Goal: Task Accomplishment & Management: Complete application form

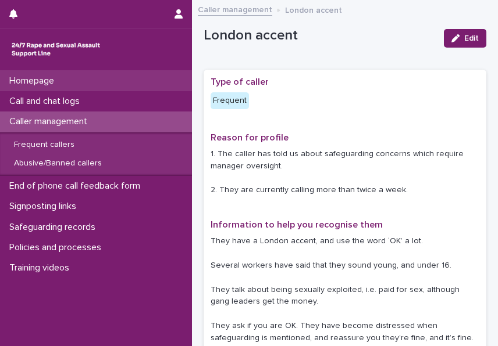
click at [91, 81] on div "Homepage" at bounding box center [96, 81] width 192 height 20
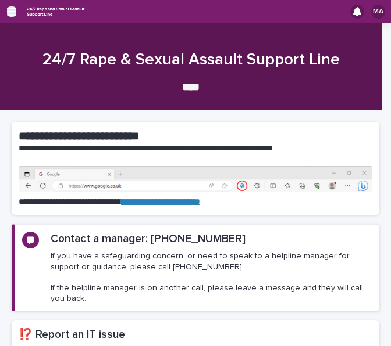
click at [10, 15] on icon "button" at bounding box center [11, 11] width 9 height 10
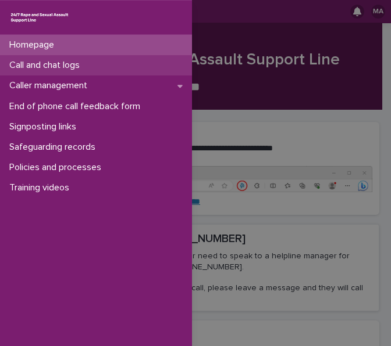
click at [80, 66] on p "Call and chat logs" at bounding box center [47, 65] width 84 height 11
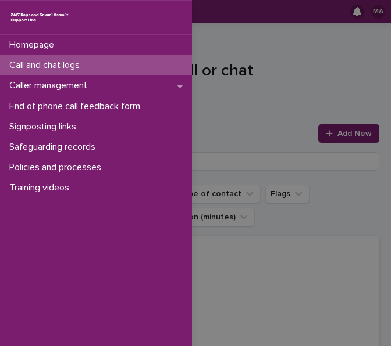
click at [243, 123] on div "Homepage Call and chat logs Caller management End of phone call feedback form S…" at bounding box center [195, 173] width 391 height 346
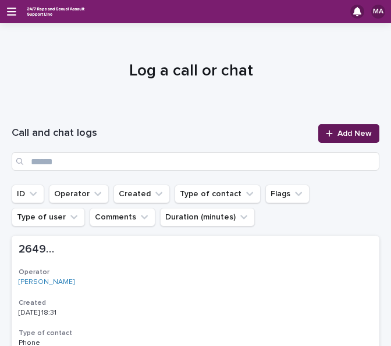
click at [344, 135] on span "Add New" at bounding box center [354, 134] width 34 height 8
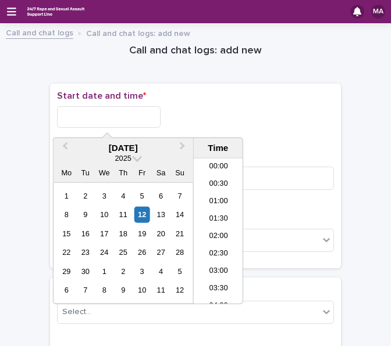
click at [95, 116] on input "text" at bounding box center [108, 117] width 103 height 22
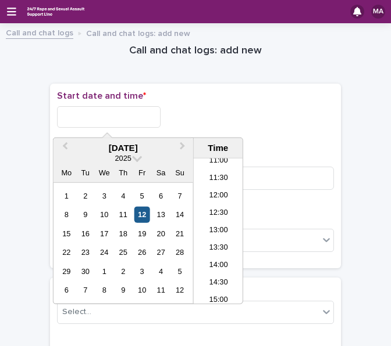
click at [145, 216] on div "12" at bounding box center [142, 215] width 16 height 16
click at [124, 117] on input "**********" at bounding box center [108, 117] width 103 height 22
click at [153, 119] on input "**********" at bounding box center [108, 117] width 103 height 22
type input "**********"
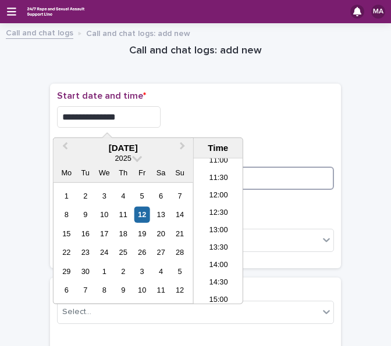
click at [293, 170] on input at bounding box center [195, 178] width 277 height 23
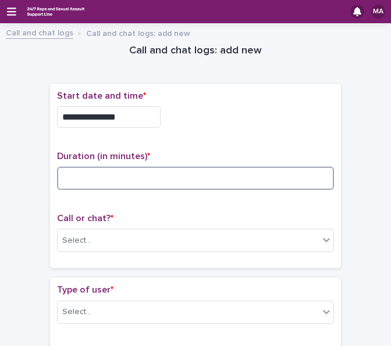
click at [267, 181] on input at bounding box center [195, 178] width 277 height 23
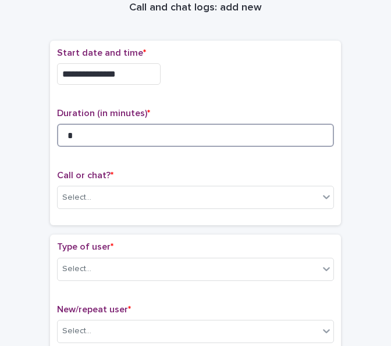
scroll to position [116, 0]
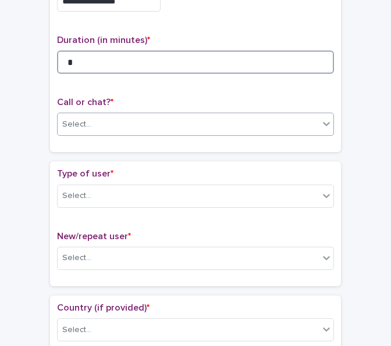
type input "*"
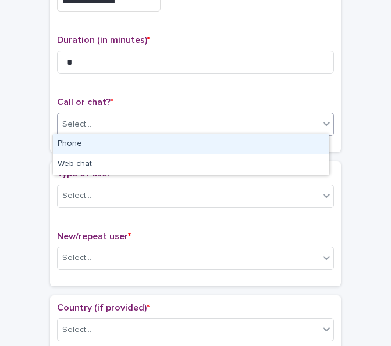
click at [138, 127] on div "Select..." at bounding box center [188, 124] width 261 height 19
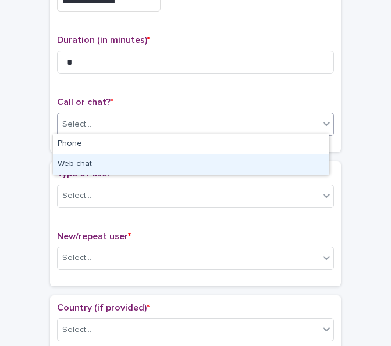
click at [122, 156] on div "Web chat" at bounding box center [191, 165] width 276 height 20
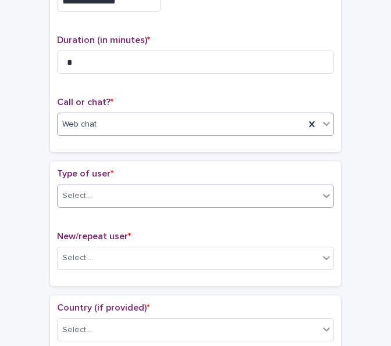
click at [102, 187] on div "Select..." at bounding box center [188, 196] width 261 height 19
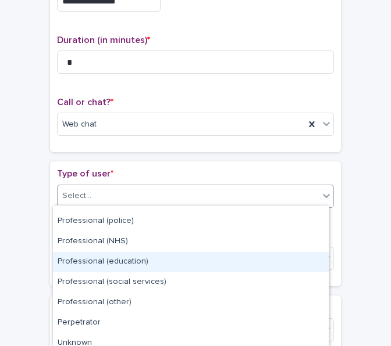
scroll to position [164, 0]
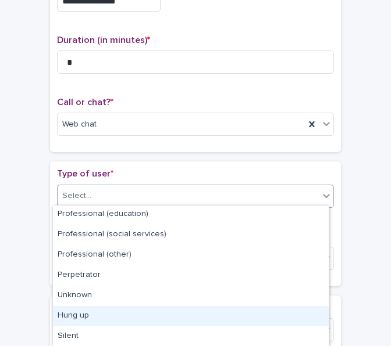
click at [152, 311] on div "Hung up" at bounding box center [191, 316] width 276 height 20
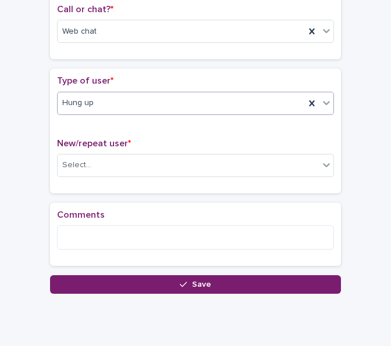
scroll to position [245, 0]
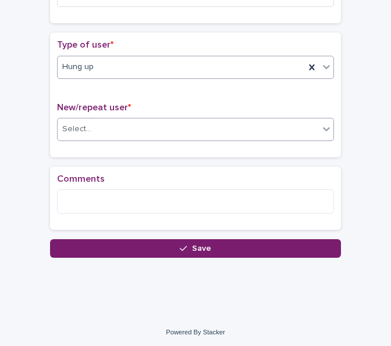
click at [135, 124] on div "Select..." at bounding box center [188, 129] width 261 height 19
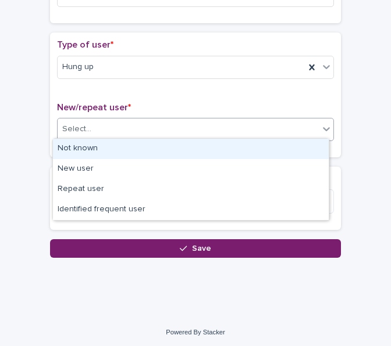
click at [112, 150] on div "Not known" at bounding box center [191, 149] width 276 height 20
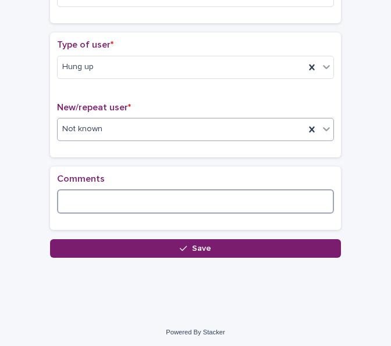
click at [100, 200] on textarea at bounding box center [195, 202] width 277 height 24
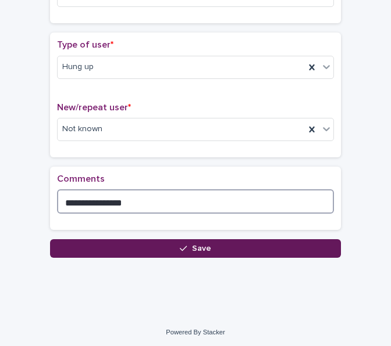
type textarea "**********"
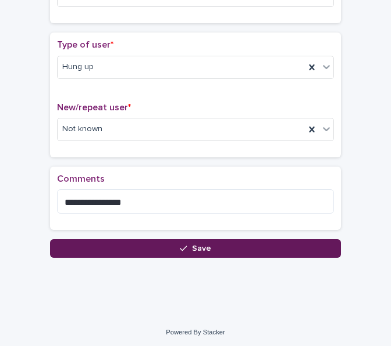
click at [124, 252] on button "Save" at bounding box center [195, 248] width 291 height 19
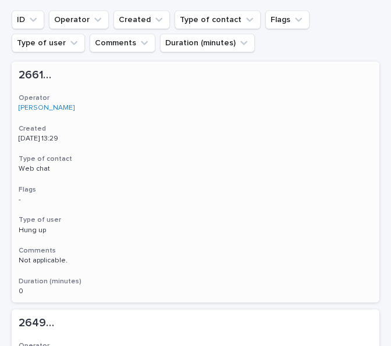
scroll to position [58, 0]
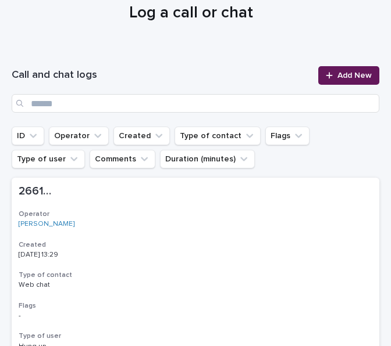
click at [331, 69] on link "Add New" at bounding box center [348, 75] width 61 height 19
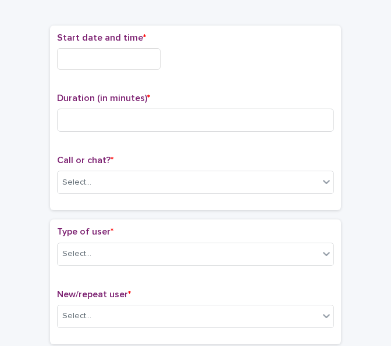
scroll to position [65, 0]
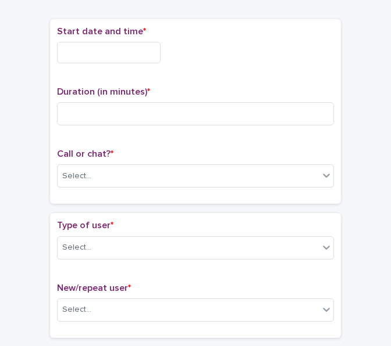
click at [99, 44] on input "text" at bounding box center [108, 53] width 103 height 22
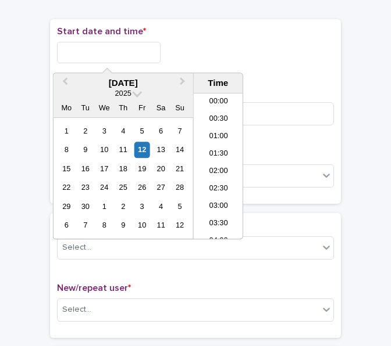
scroll to position [407, 0]
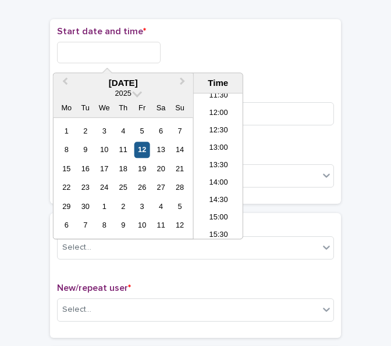
click at [146, 151] on div "12" at bounding box center [142, 150] width 16 height 16
click at [130, 51] on input "**********" at bounding box center [108, 53] width 103 height 22
type input "**********"
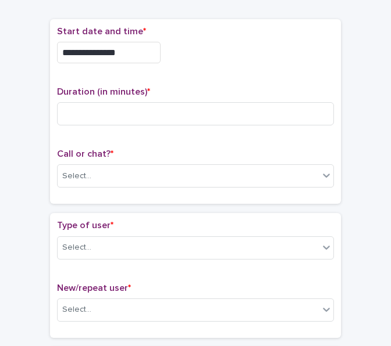
click at [183, 47] on div "**********" at bounding box center [195, 53] width 277 height 22
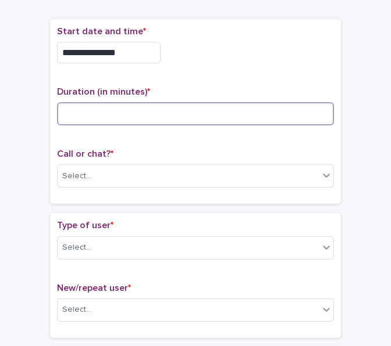
click at [140, 107] on input at bounding box center [195, 113] width 277 height 23
type input "*"
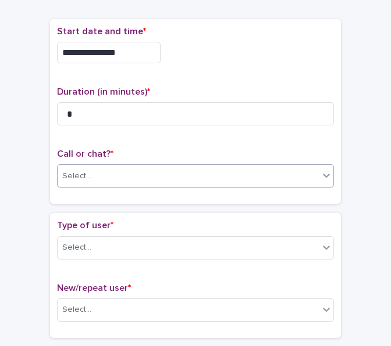
click at [127, 173] on div "Select..." at bounding box center [188, 176] width 261 height 19
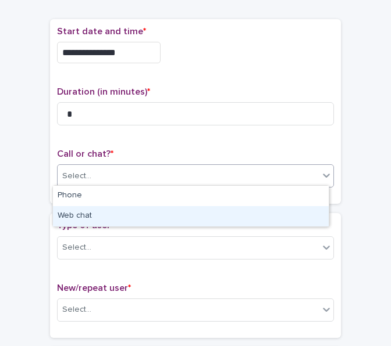
click at [99, 224] on div "Web chat" at bounding box center [191, 216] width 276 height 20
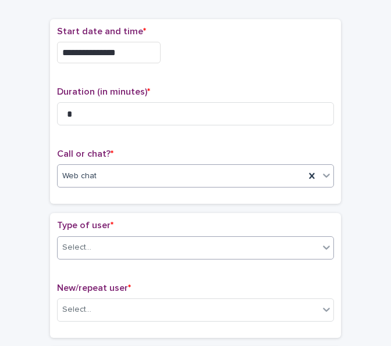
click at [95, 239] on div "Select..." at bounding box center [188, 247] width 261 height 19
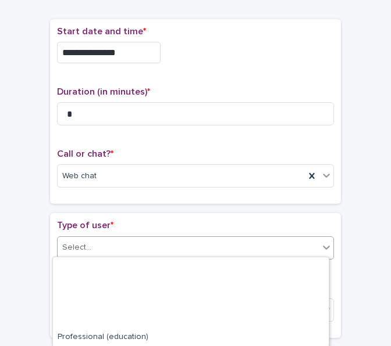
scroll to position [215, 0]
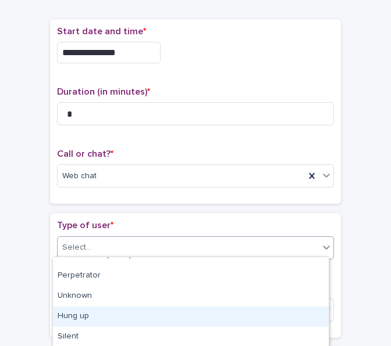
click at [88, 319] on div "Hung up" at bounding box center [191, 317] width 276 height 20
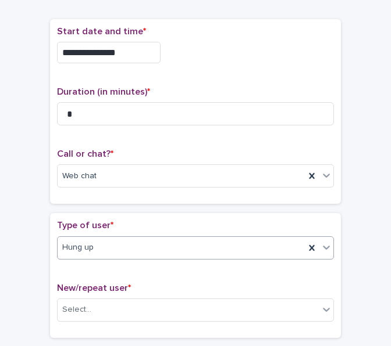
scroll to position [240, 0]
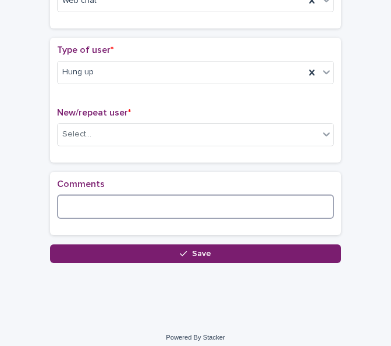
click at [121, 207] on textarea at bounding box center [195, 207] width 277 height 24
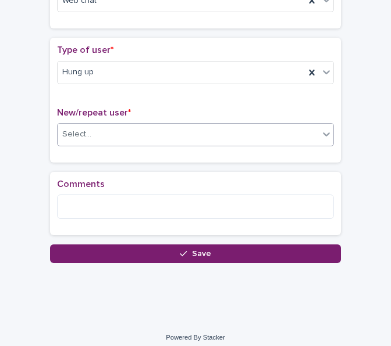
drag, startPoint x: 135, startPoint y: 124, endPoint x: 124, endPoint y: 139, distance: 17.9
click at [135, 125] on div "Select..." at bounding box center [188, 134] width 261 height 19
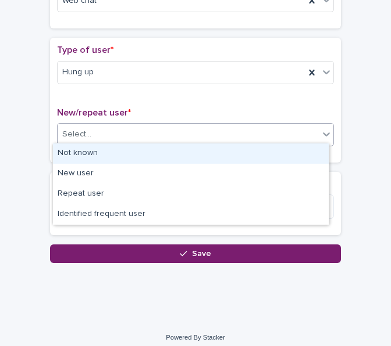
click at [116, 148] on div "Not known" at bounding box center [191, 154] width 276 height 20
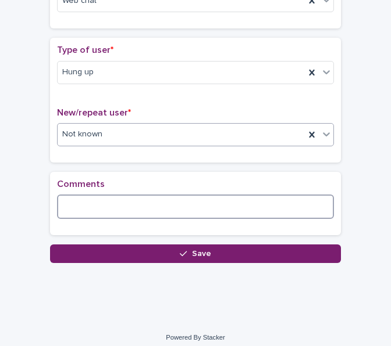
click at [90, 199] on textarea at bounding box center [195, 207] width 277 height 24
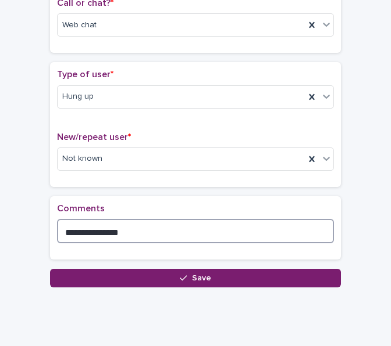
scroll to position [245, 0]
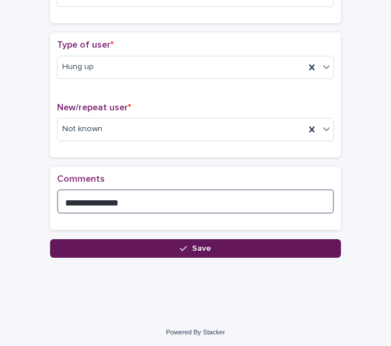
type textarea "**********"
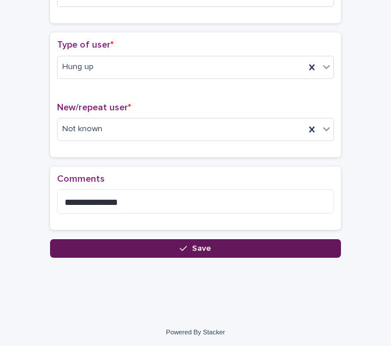
click at [142, 247] on button "Save" at bounding box center [195, 248] width 291 height 19
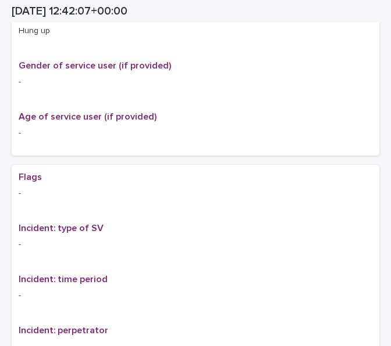
scroll to position [174, 0]
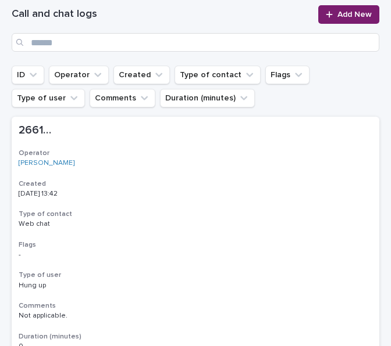
scroll to position [116, 0]
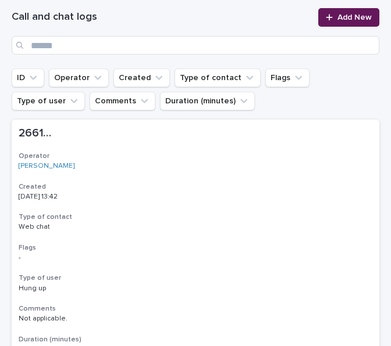
click at [332, 24] on link "Add New" at bounding box center [348, 17] width 61 height 19
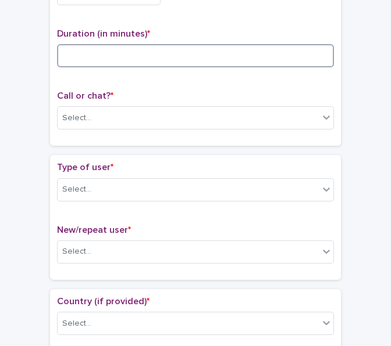
click at [110, 45] on input at bounding box center [195, 55] width 277 height 23
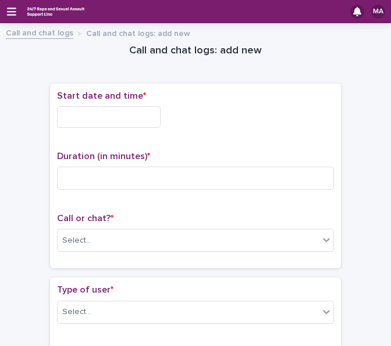
click at [141, 117] on input "text" at bounding box center [108, 117] width 103 height 22
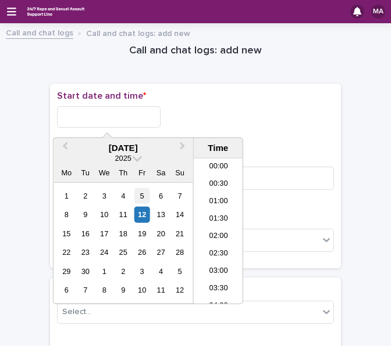
scroll to position [407, 0]
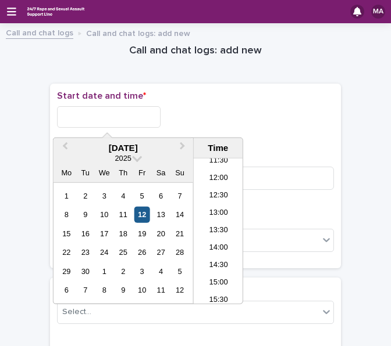
click at [143, 209] on div "12" at bounding box center [142, 215] width 16 height 16
click at [138, 122] on input "**********" at bounding box center [108, 117] width 103 height 22
type input "**********"
click at [200, 121] on div "**********" at bounding box center [195, 117] width 277 height 22
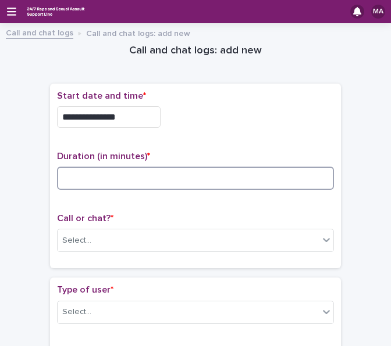
click at [162, 180] on input at bounding box center [195, 178] width 277 height 23
type input "*"
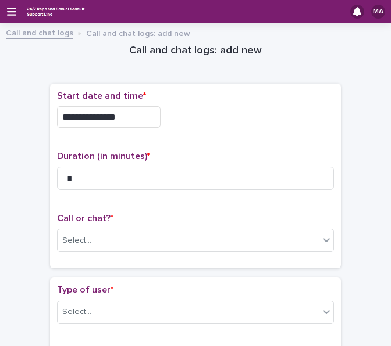
click at [140, 214] on p "Call or chat? *" at bounding box center [195, 218] width 277 height 11
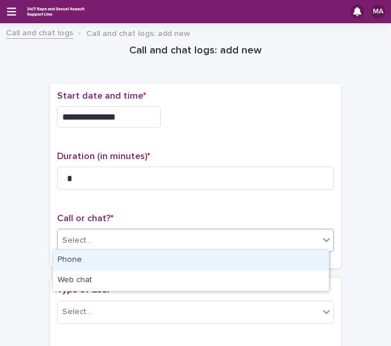
click at [128, 234] on div "Select..." at bounding box center [188, 240] width 261 height 19
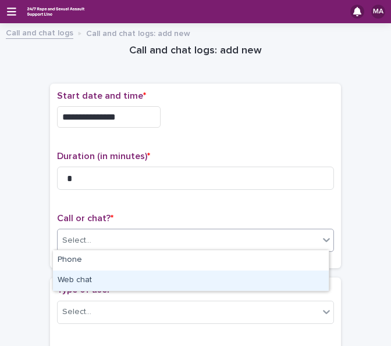
click at [99, 277] on div "Web chat" at bounding box center [191, 281] width 276 height 20
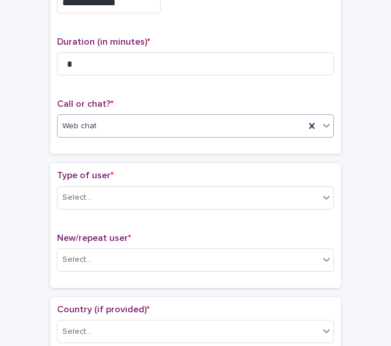
scroll to position [116, 0]
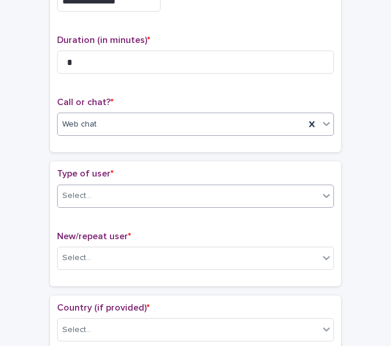
click at [110, 198] on div "Select..." at bounding box center [188, 196] width 261 height 19
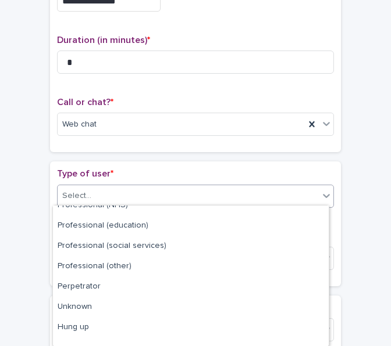
scroll to position [164, 0]
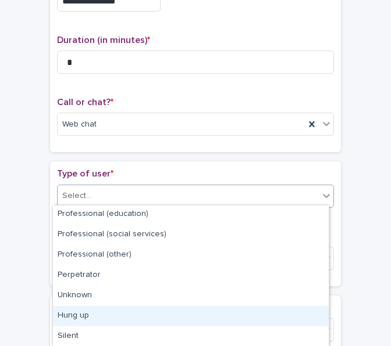
click at [108, 311] on div "Hung up" at bounding box center [191, 316] width 276 height 20
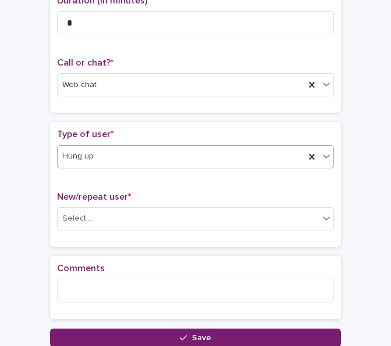
scroll to position [174, 0]
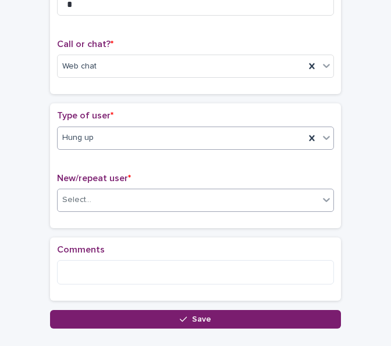
click at [121, 191] on div "Select..." at bounding box center [188, 200] width 261 height 19
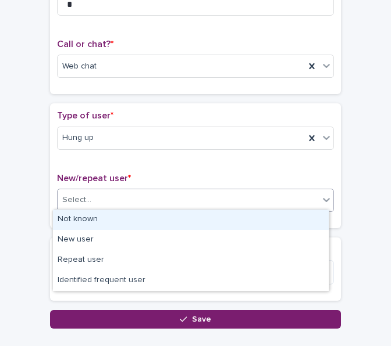
click at [113, 216] on div "Not known" at bounding box center [191, 220] width 276 height 20
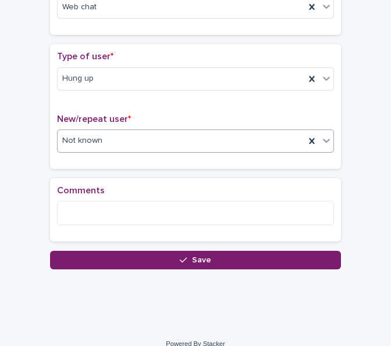
scroll to position [245, 0]
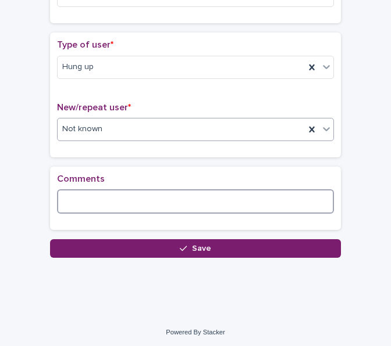
click at [115, 206] on textarea at bounding box center [195, 202] width 277 height 24
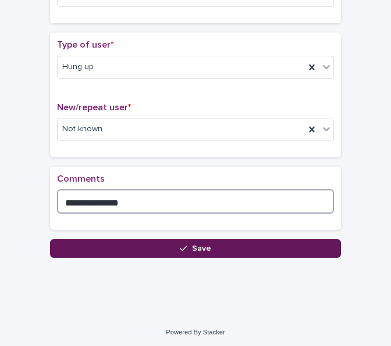
type textarea "**********"
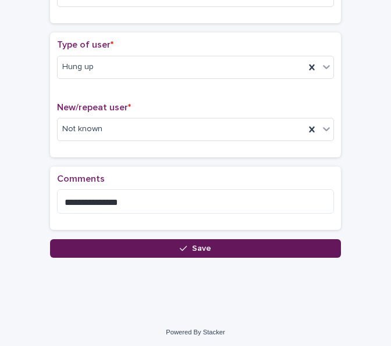
click at [128, 240] on button "Save" at bounding box center [195, 248] width 291 height 19
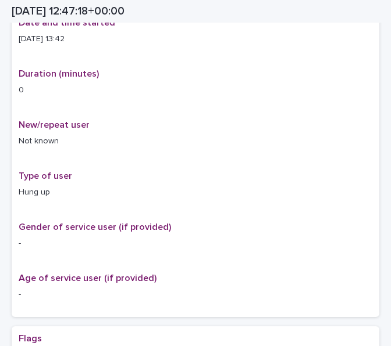
scroll to position [252, 0]
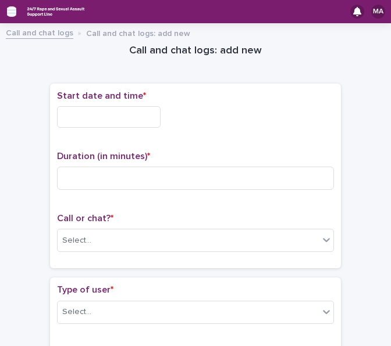
click at [8, 9] on icon "button" at bounding box center [11, 11] width 9 height 10
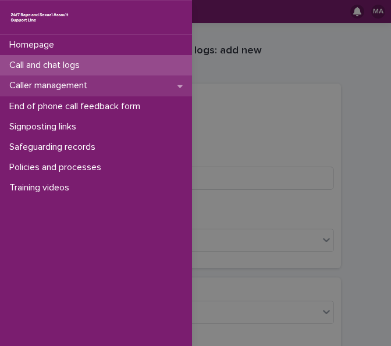
click at [30, 79] on div "Caller management" at bounding box center [96, 86] width 192 height 20
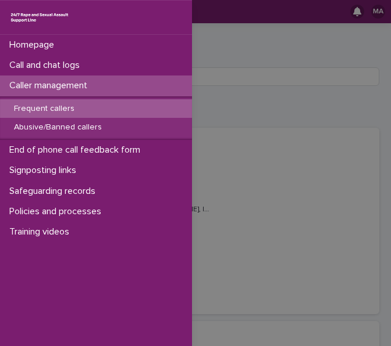
click at [140, 108] on div "Frequent callers" at bounding box center [96, 108] width 192 height 19
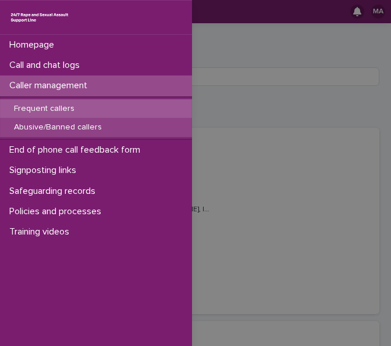
click at [113, 120] on div "Abusive/Banned callers" at bounding box center [96, 127] width 192 height 19
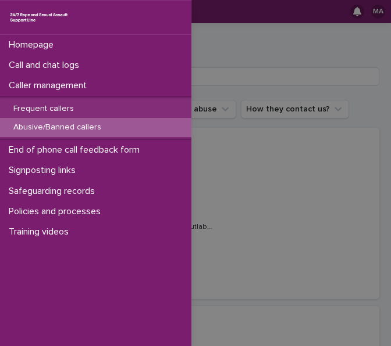
click at [199, 83] on div "Homepage Call and chat logs Caller management Frequent callers Abusive/Banned c…" at bounding box center [195, 173] width 391 height 346
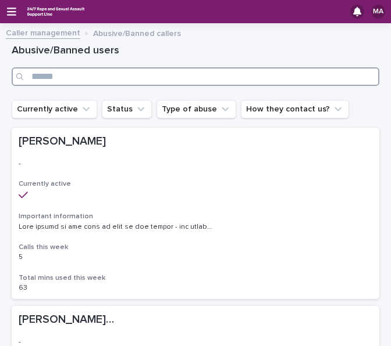
click at [212, 77] on input "Search" at bounding box center [195, 76] width 367 height 19
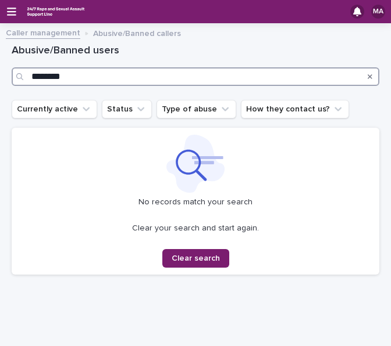
type input "********"
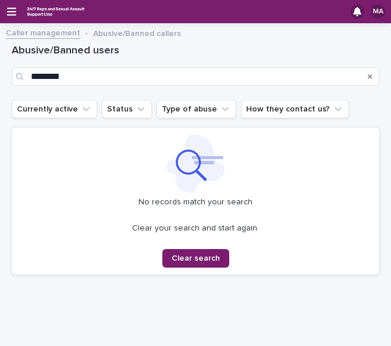
click at [37, 37] on link "Caller management" at bounding box center [43, 32] width 74 height 13
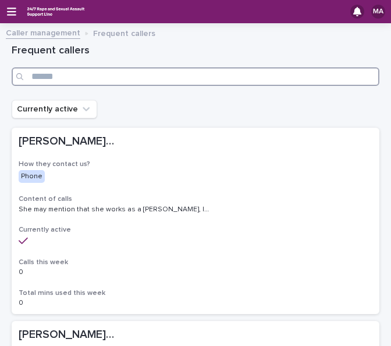
click at [45, 76] on input "Search" at bounding box center [195, 76] width 367 height 19
type input "******"
drag, startPoint x: 85, startPoint y: 75, endPoint x: 9, endPoint y: 73, distance: 75.6
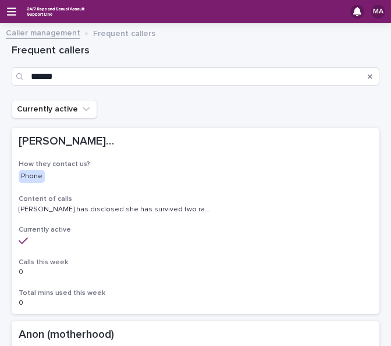
click at [63, 31] on link "Caller management" at bounding box center [43, 32] width 74 height 13
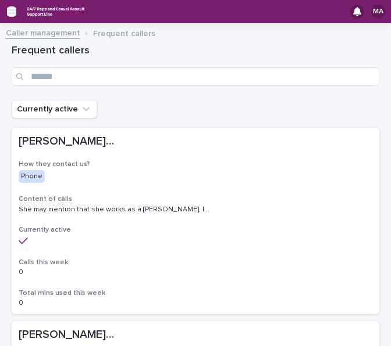
click at [13, 6] on icon "button" at bounding box center [11, 11] width 9 height 10
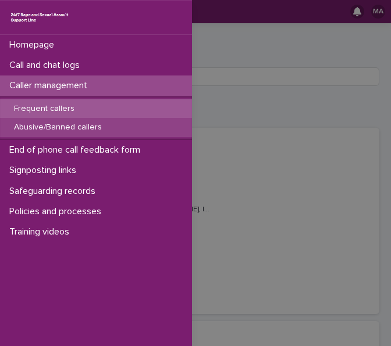
click at [38, 124] on p "Abusive/Banned callers" at bounding box center [58, 128] width 106 height 10
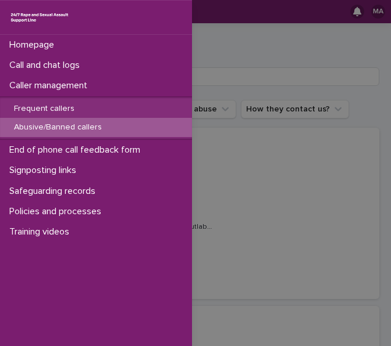
click at [214, 90] on div "Homepage Call and chat logs Caller management Frequent callers Abusive/Banned c…" at bounding box center [195, 173] width 391 height 346
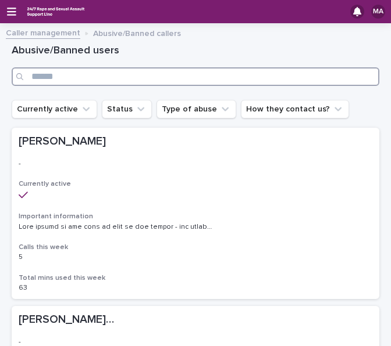
click at [217, 81] on input "Search" at bounding box center [195, 76] width 367 height 19
type input "***"
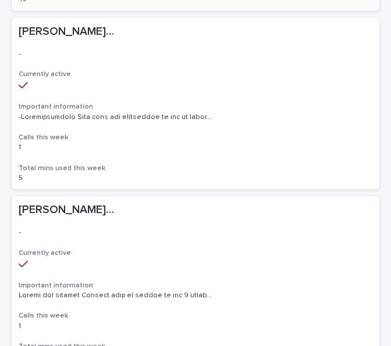
scroll to position [523, 0]
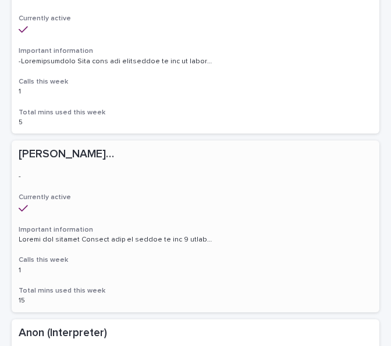
click at [180, 163] on div "Michael (New caller) Michael (New caller) - - Currently active Important inform…" at bounding box center [195, 226] width 367 height 171
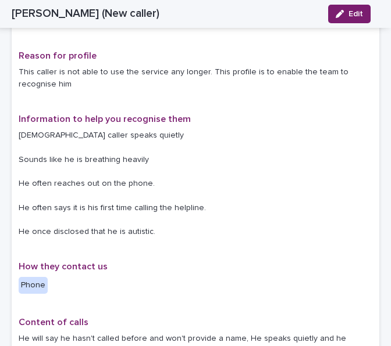
scroll to position [291, 0]
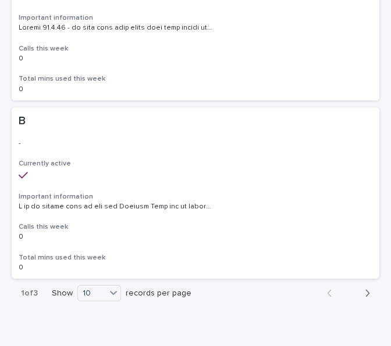
scroll to position [1628, 0]
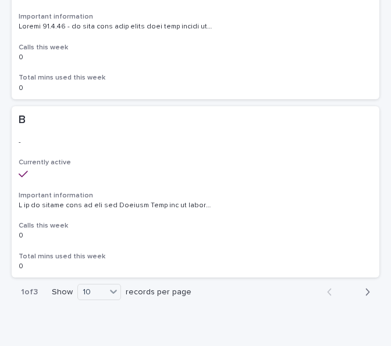
click at [115, 166] on h3 "Currently active" at bounding box center [195, 162] width 353 height 9
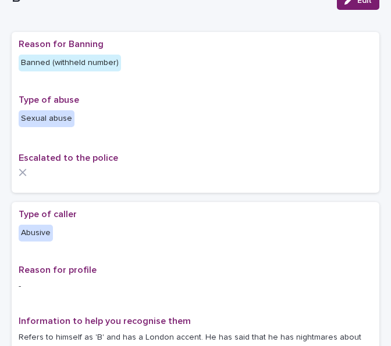
scroll to position [233, 0]
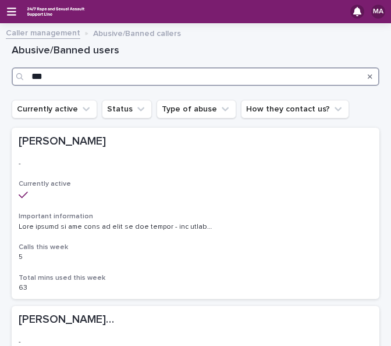
drag, startPoint x: 65, startPoint y: 69, endPoint x: 2, endPoint y: 70, distance: 62.8
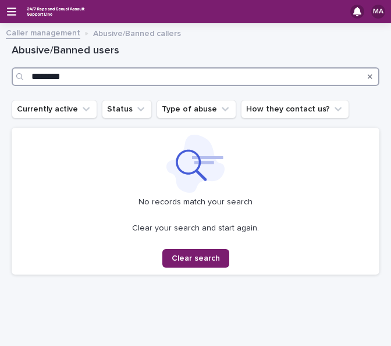
drag, startPoint x: 86, startPoint y: 78, endPoint x: -69, endPoint y: 80, distance: 154.6
click at [0, 80] on html "MA Caller management Abusive/Banned callers Loading... Saving… Loading... Savin…" at bounding box center [195, 173] width 391 height 346
type input "******"
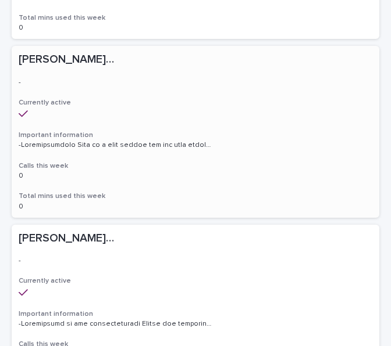
scroll to position [1681, 0]
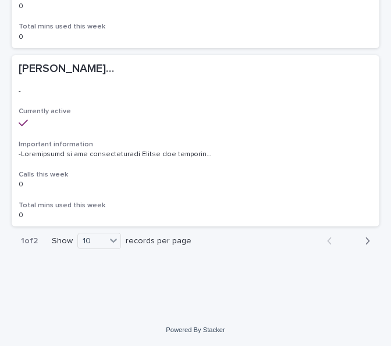
click at [364, 241] on icon "button" at bounding box center [366, 241] width 5 height 10
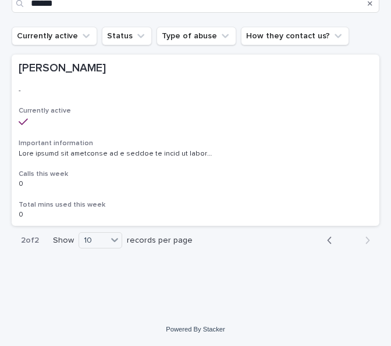
scroll to position [73, 0]
click at [327, 241] on icon "button" at bounding box center [329, 240] width 5 height 10
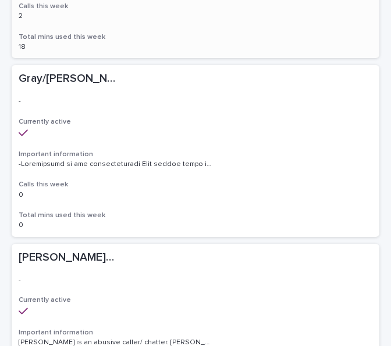
scroll to position [528, 0]
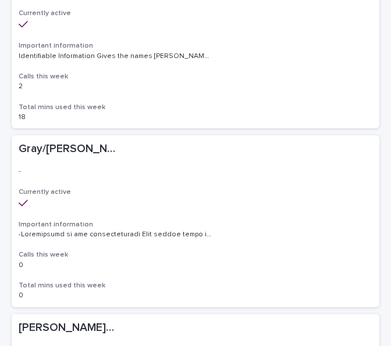
scroll to position [73, 0]
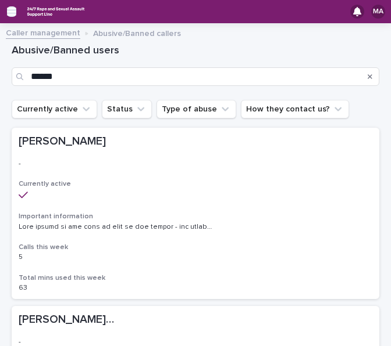
click at [15, 11] on icon "button" at bounding box center [11, 12] width 9 height 8
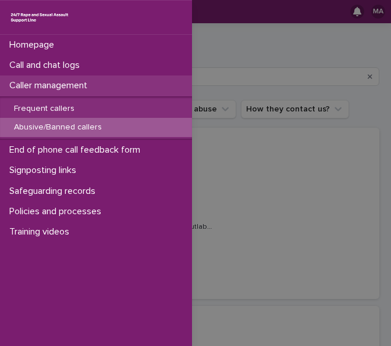
click at [40, 87] on p "Caller management" at bounding box center [51, 85] width 92 height 11
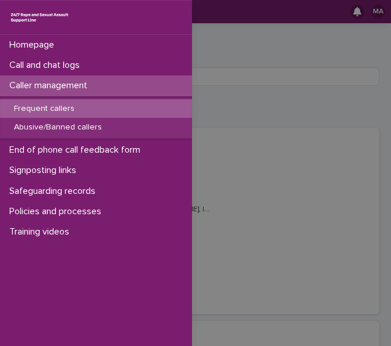
click at [233, 76] on div "Homepage Call and chat logs Caller management Frequent callers Abusive/Banned c…" at bounding box center [195, 173] width 391 height 346
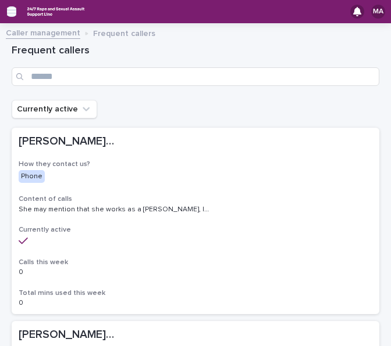
click at [13, 8] on icon "button" at bounding box center [11, 12] width 9 height 8
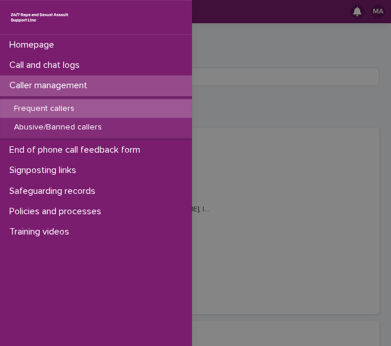
click at [238, 110] on div "Homepage Call and chat logs Caller management Frequent callers Abusive/Banned c…" at bounding box center [195, 173] width 391 height 346
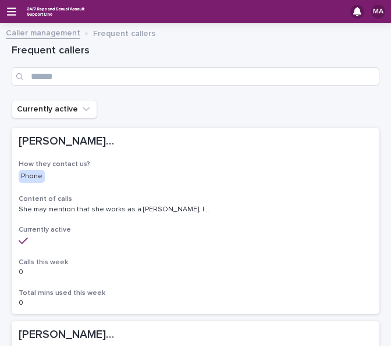
click at [17, 18] on div "MA" at bounding box center [195, 11] width 391 height 23
click at [13, 15] on icon "button" at bounding box center [11, 12] width 9 height 8
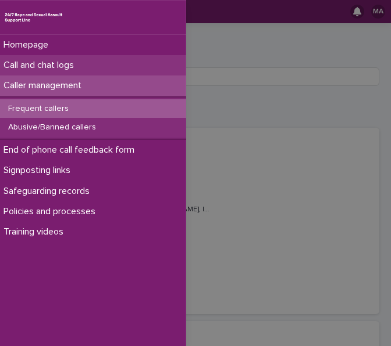
click at [33, 66] on p "Call and chat logs" at bounding box center [41, 65] width 84 height 11
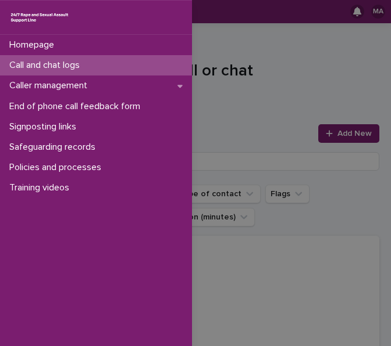
click at [258, 123] on div "Homepage Call and chat logs Caller management End of phone call feedback form S…" at bounding box center [195, 173] width 391 height 346
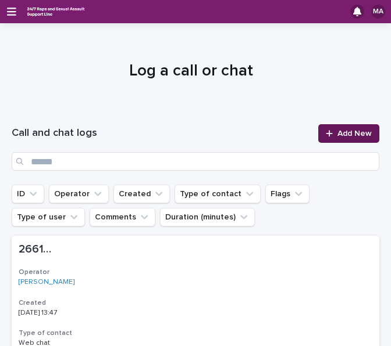
click at [342, 135] on span "Add New" at bounding box center [354, 134] width 34 height 8
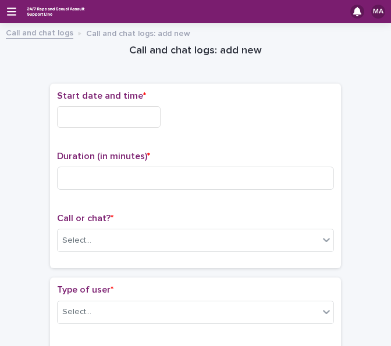
click at [121, 104] on div "Start date and time *" at bounding box center [195, 114] width 277 height 47
click at [131, 102] on div "Start date and time *" at bounding box center [195, 114] width 277 height 47
click at [131, 108] on input "text" at bounding box center [108, 117] width 103 height 22
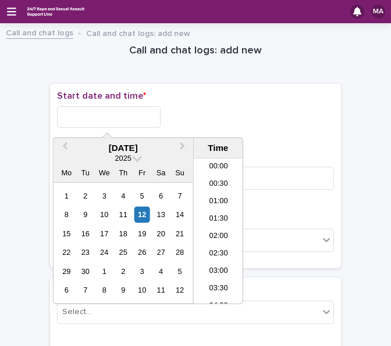
scroll to position [442, 0]
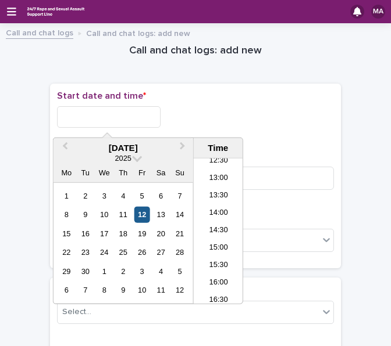
click at [148, 212] on div "12" at bounding box center [142, 215] width 16 height 16
click at [134, 115] on input "**********" at bounding box center [108, 117] width 103 height 22
type input "**********"
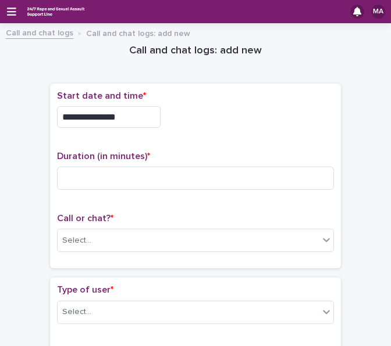
click at [177, 114] on div "**********" at bounding box center [195, 117] width 277 height 22
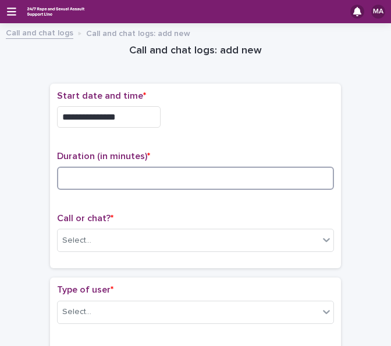
click at [154, 178] on input at bounding box center [195, 178] width 277 height 23
type input "**"
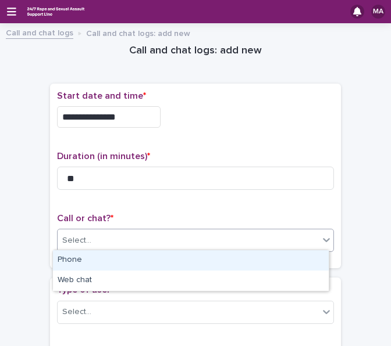
click at [133, 231] on div "Select..." at bounding box center [188, 240] width 261 height 19
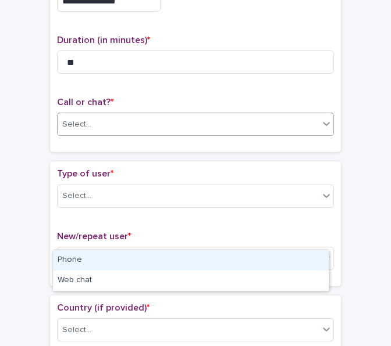
click at [90, 275] on div "New/repeat user * Select..." at bounding box center [195, 255] width 277 height 48
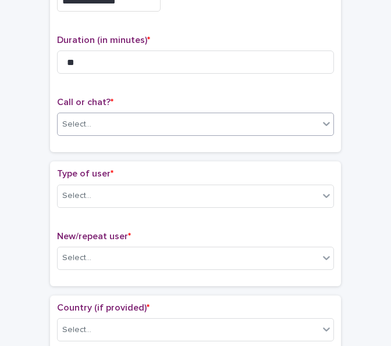
click at [119, 123] on div "Select..." at bounding box center [188, 124] width 261 height 19
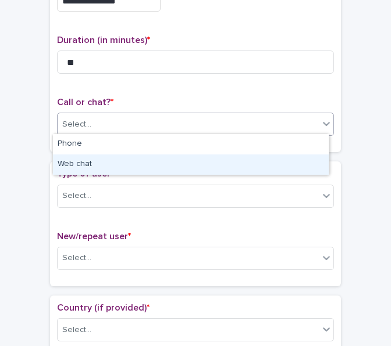
click at [106, 165] on div "Web chat" at bounding box center [191, 165] width 276 height 20
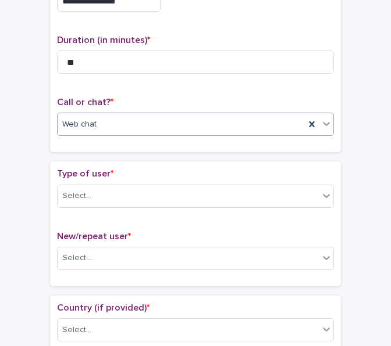
scroll to position [233, 0]
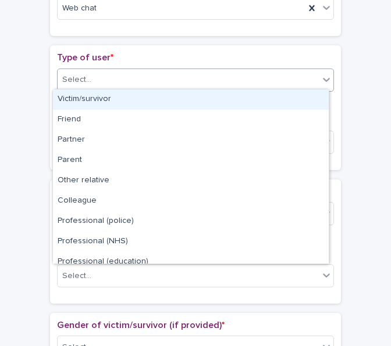
click at [117, 87] on div "Select..." at bounding box center [188, 79] width 261 height 19
click at [117, 102] on div "Victim/survivor" at bounding box center [191, 100] width 276 height 20
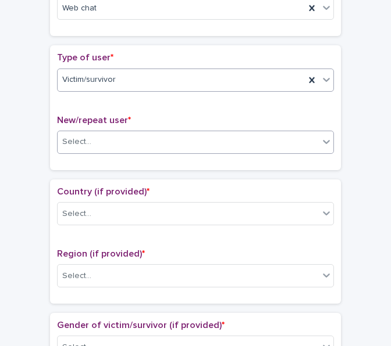
click at [113, 138] on div "Select..." at bounding box center [188, 142] width 261 height 19
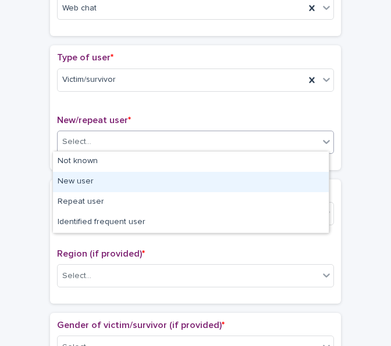
click at [88, 182] on div "New user" at bounding box center [191, 182] width 276 height 20
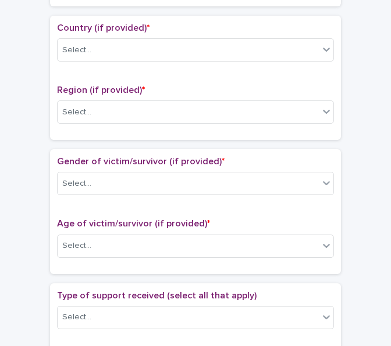
scroll to position [407, 0]
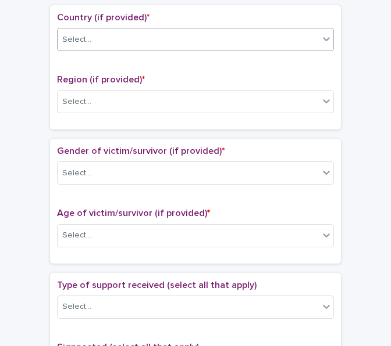
click at [105, 39] on div "Select..." at bounding box center [188, 39] width 261 height 19
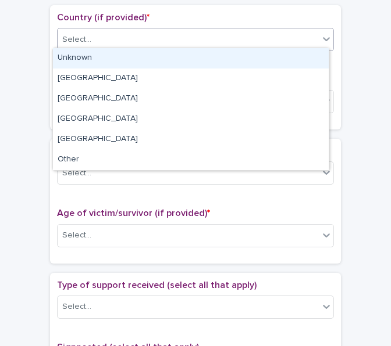
click at [95, 58] on div "Unknown" at bounding box center [191, 58] width 276 height 20
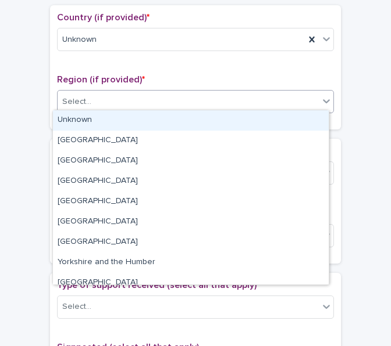
click at [90, 92] on div "Select..." at bounding box center [188, 101] width 261 height 19
click at [87, 116] on div "Unknown" at bounding box center [191, 120] width 276 height 20
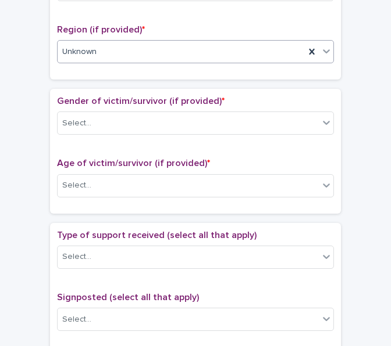
scroll to position [465, 0]
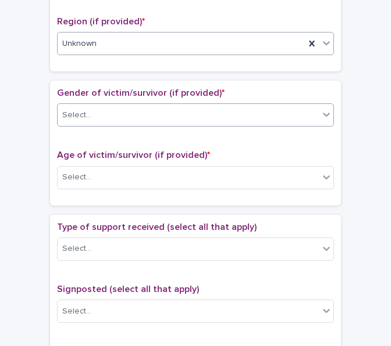
click at [92, 112] on input "text" at bounding box center [92, 114] width 1 height 11
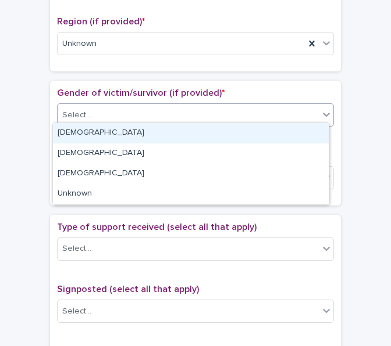
click at [83, 140] on div "Female" at bounding box center [191, 133] width 276 height 20
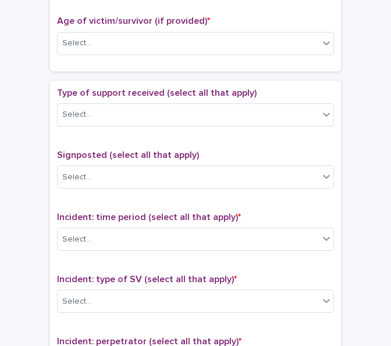
scroll to position [581, 0]
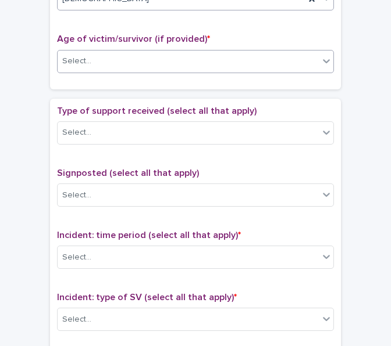
click at [93, 54] on div "Select..." at bounding box center [188, 61] width 261 height 19
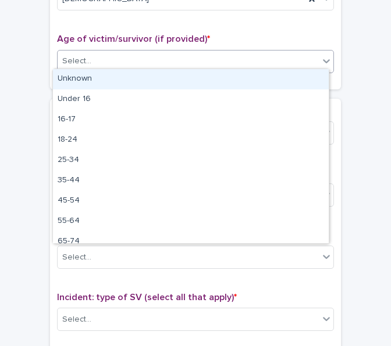
click at [90, 78] on div "Unknown" at bounding box center [191, 79] width 276 height 20
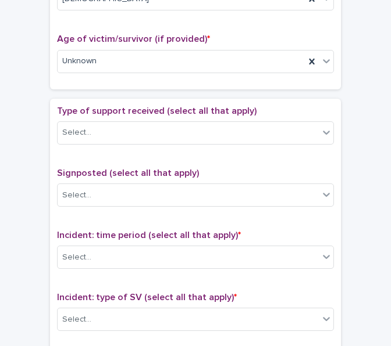
click at [95, 113] on div "Type of support received (select all that apply) Select..." at bounding box center [195, 130] width 277 height 48
click at [95, 127] on div "Select..." at bounding box center [188, 132] width 261 height 19
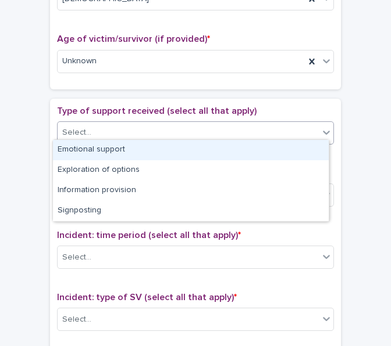
drag, startPoint x: 94, startPoint y: 148, endPoint x: 102, endPoint y: 106, distance: 42.1
click at [94, 148] on div "Emotional support" at bounding box center [191, 150] width 276 height 20
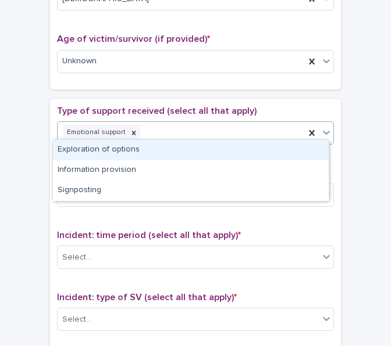
click at [155, 123] on div "Emotional support" at bounding box center [181, 133] width 247 height 20
click at [141, 153] on div "Exploration of options" at bounding box center [191, 150] width 276 height 20
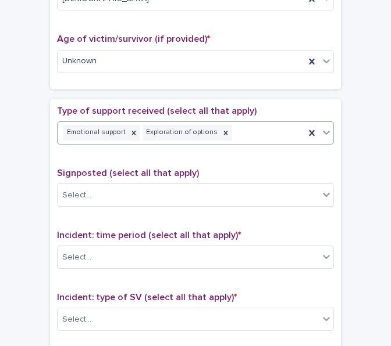
click at [250, 133] on div "Emotional support Exploration of options" at bounding box center [181, 133] width 247 height 20
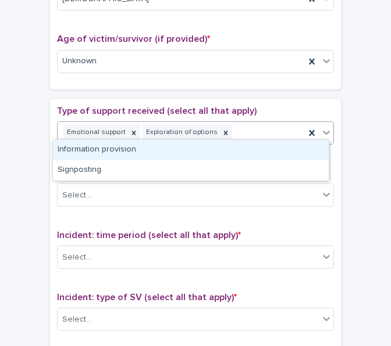
click at [199, 152] on div "Information provision" at bounding box center [191, 150] width 276 height 20
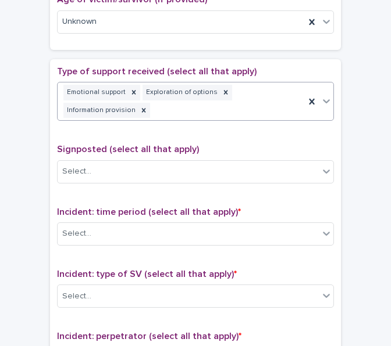
scroll to position [705, 0]
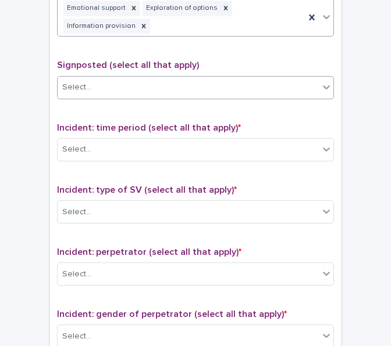
click at [153, 87] on div "Select..." at bounding box center [188, 87] width 261 height 19
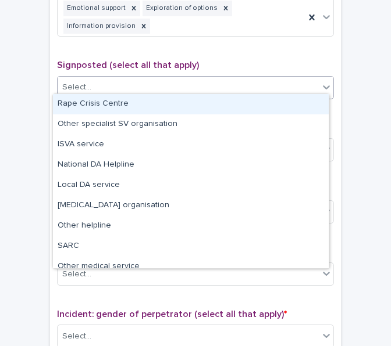
click at [224, 63] on p "Signposted (select all that apply)" at bounding box center [195, 65] width 277 height 11
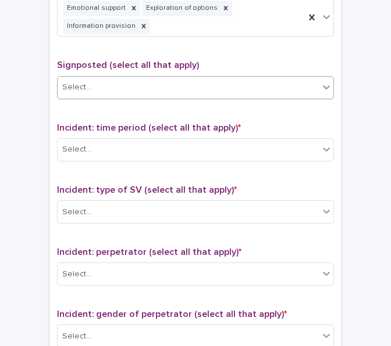
scroll to position [763, 0]
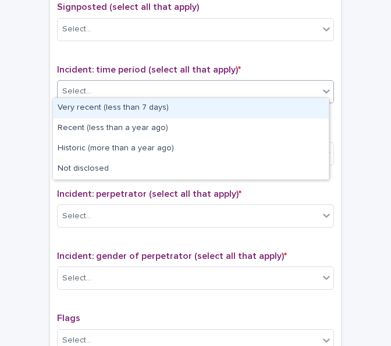
click at [198, 88] on div "Select..." at bounding box center [188, 91] width 261 height 19
click at [146, 106] on div "Very recent (less than 7 days)" at bounding box center [191, 108] width 276 height 20
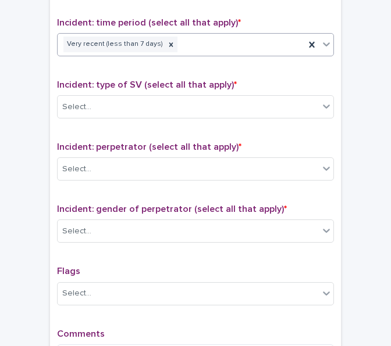
scroll to position [821, 0]
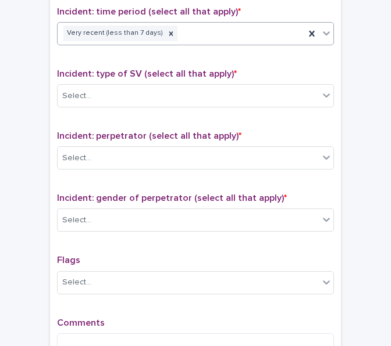
click at [174, 26] on div "Very recent (less than 7 days)" at bounding box center [181, 33] width 247 height 20
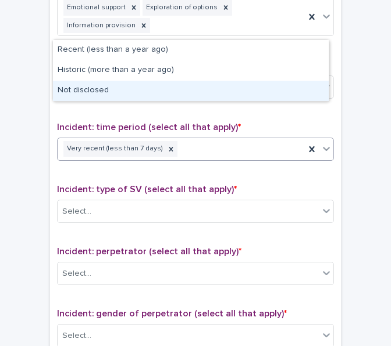
scroll to position [705, 0]
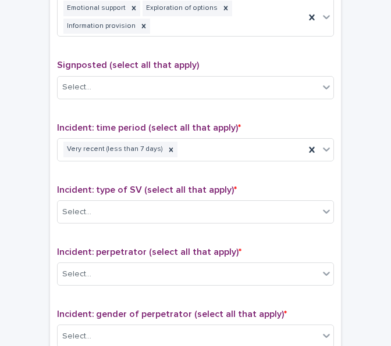
click at [167, 159] on div "Incident: time period (select all that apply) * Very recent (less than 7 days)" at bounding box center [195, 147] width 277 height 48
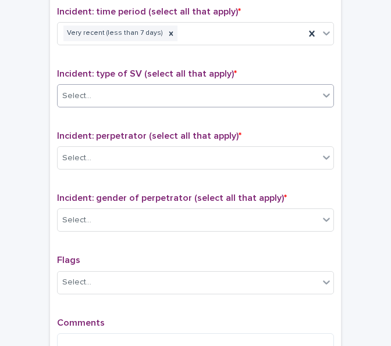
click at [141, 88] on div "Select..." at bounding box center [188, 96] width 261 height 19
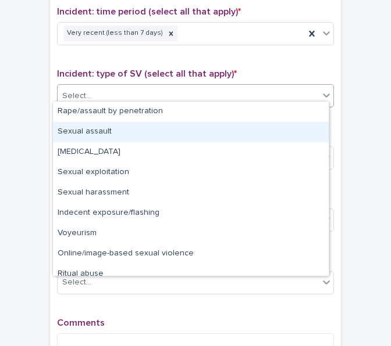
click at [120, 127] on div "Sexual assault" at bounding box center [191, 132] width 276 height 20
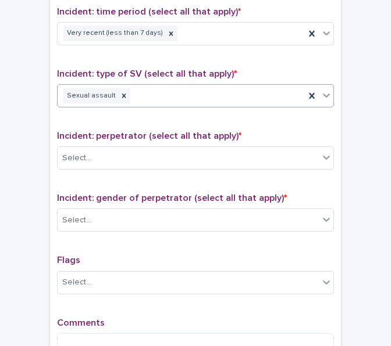
click at [194, 94] on div "Sexual assault" at bounding box center [181, 96] width 247 height 20
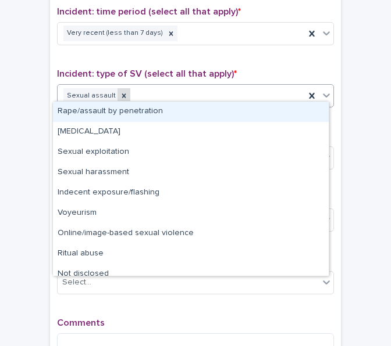
click at [120, 88] on div at bounding box center [123, 96] width 13 height 16
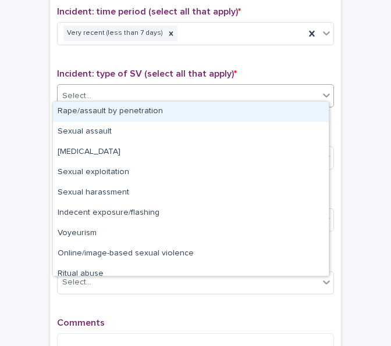
click at [115, 106] on div "Rape/assault by penetration" at bounding box center [191, 112] width 276 height 20
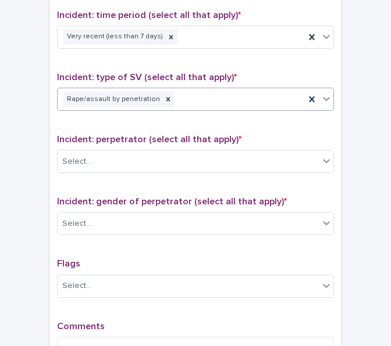
scroll to position [763, 0]
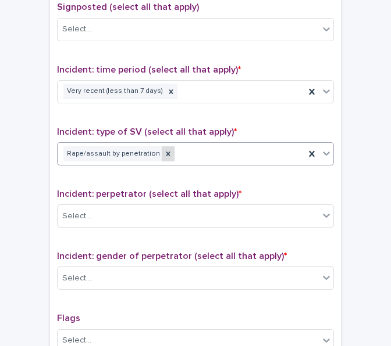
click at [164, 150] on icon at bounding box center [168, 154] width 8 height 8
click at [167, 149] on div "Select..." at bounding box center [188, 154] width 261 height 19
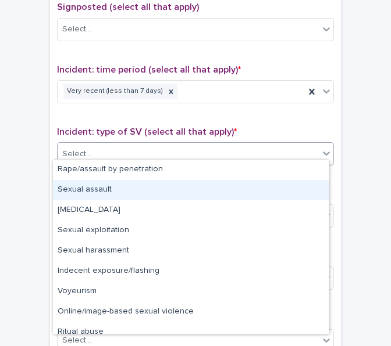
click at [141, 181] on div "Sexual assault" at bounding box center [191, 190] width 276 height 20
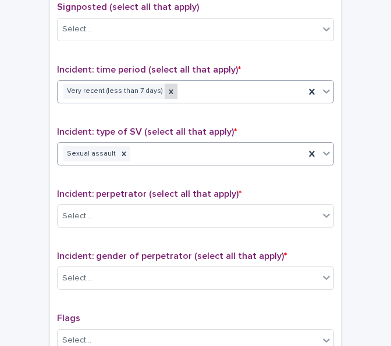
click at [169, 90] on icon at bounding box center [171, 92] width 4 height 4
click at [167, 83] on div "Select..." at bounding box center [188, 91] width 261 height 19
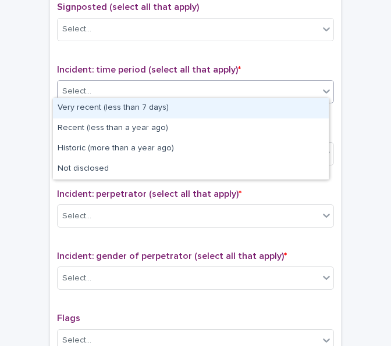
click at [148, 108] on div "Very recent (less than 7 days)" at bounding box center [191, 108] width 276 height 20
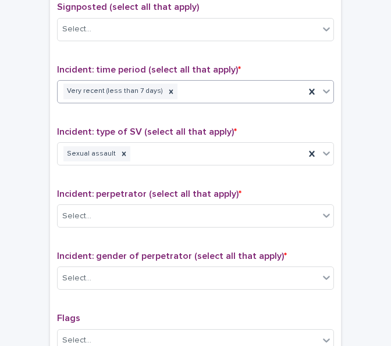
click at [184, 86] on div "Very recent (less than 7 days)" at bounding box center [181, 91] width 247 height 20
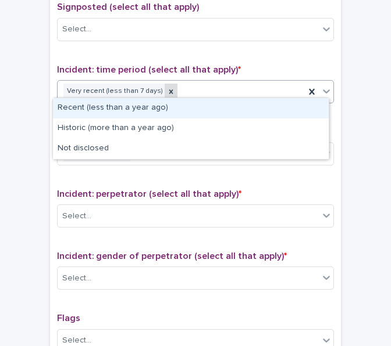
click at [167, 88] on icon at bounding box center [171, 92] width 8 height 8
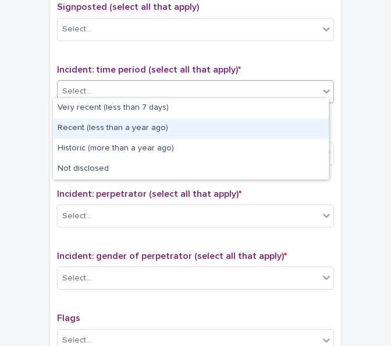
click at [165, 85] on div "Select..." at bounding box center [188, 91] width 261 height 19
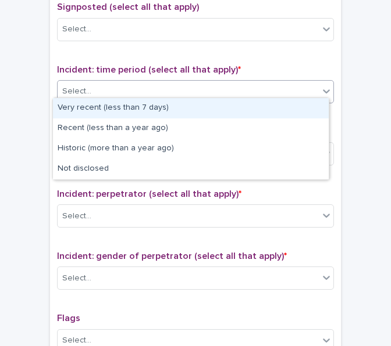
click at [162, 89] on div "Select..." at bounding box center [188, 91] width 261 height 19
click at [153, 104] on div "Very recent (less than 7 days)" at bounding box center [191, 108] width 276 height 20
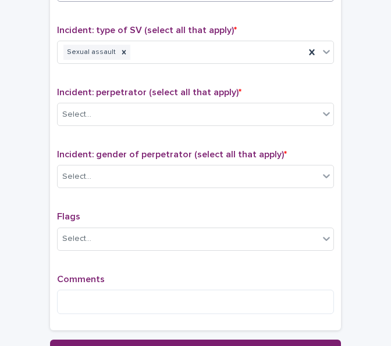
scroll to position [880, 0]
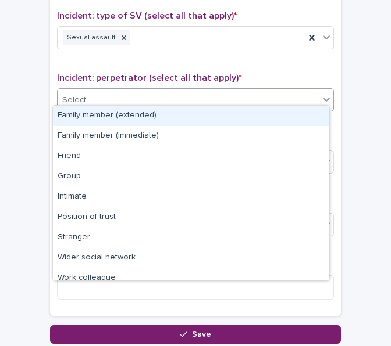
click at [119, 99] on div "Select..." at bounding box center [188, 100] width 261 height 19
click at [107, 120] on div "Family member (extended)" at bounding box center [191, 116] width 276 height 20
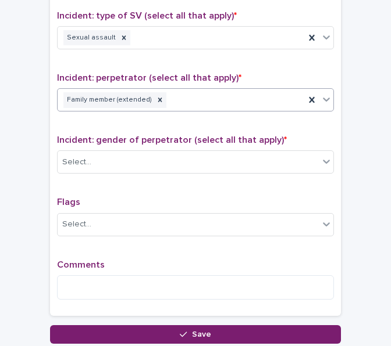
click at [119, 101] on div "Family member (extended)" at bounding box center [181, 100] width 247 height 20
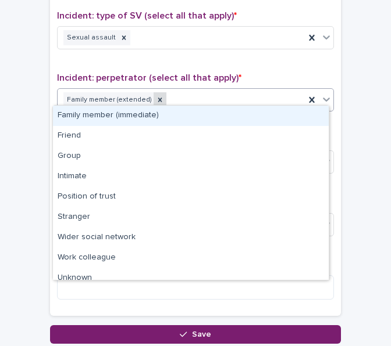
click at [156, 96] on icon at bounding box center [160, 100] width 8 height 8
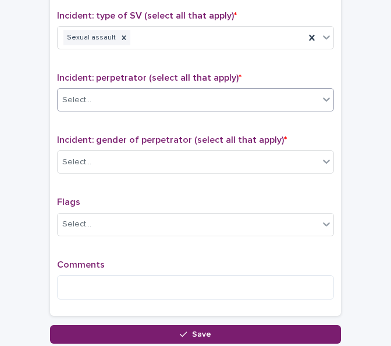
click at [153, 93] on div "Select..." at bounding box center [188, 100] width 261 height 19
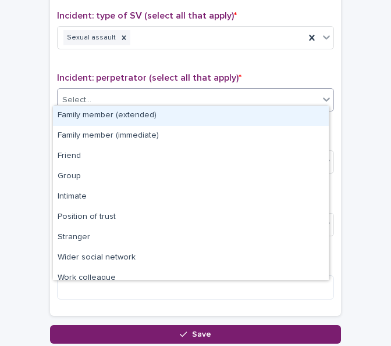
click at [144, 101] on div "Select..." at bounding box center [188, 100] width 261 height 19
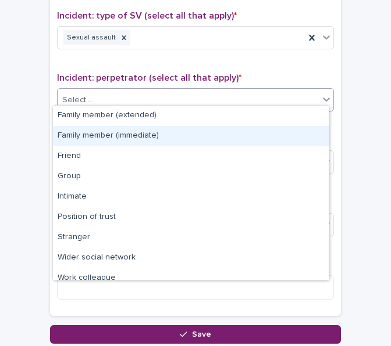
click at [134, 132] on div "Family member (immediate)" at bounding box center [191, 136] width 276 height 20
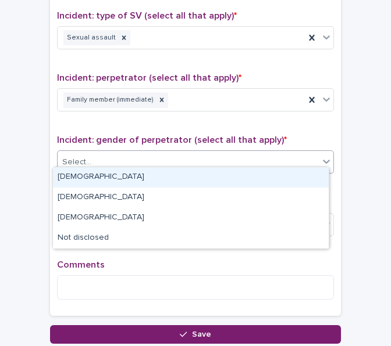
click at [121, 162] on div "Select..." at bounding box center [188, 162] width 261 height 19
click at [116, 174] on div "Male" at bounding box center [191, 177] width 276 height 20
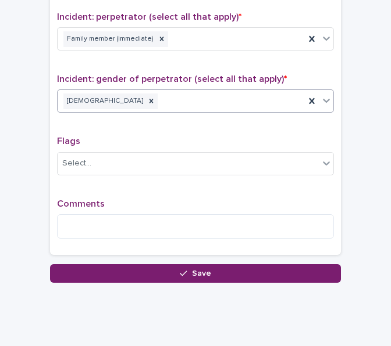
scroll to position [961, 0]
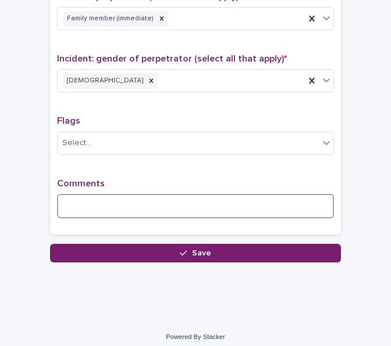
click at [108, 194] on textarea at bounding box center [195, 206] width 277 height 24
type textarea "*"
click at [201, 201] on textarea "**********" at bounding box center [195, 206] width 277 height 24
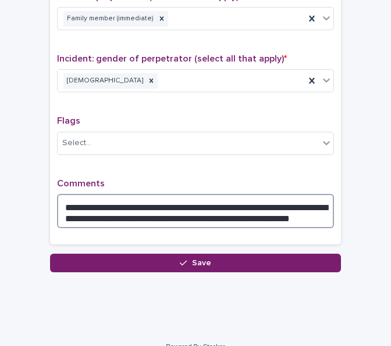
click at [320, 211] on textarea "**********" at bounding box center [195, 211] width 277 height 34
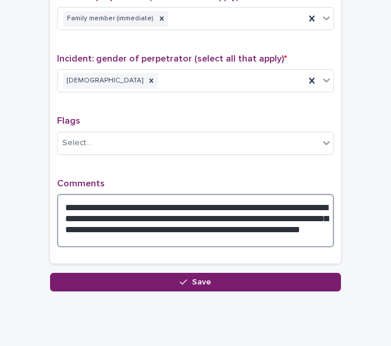
click at [134, 220] on textarea "**********" at bounding box center [195, 220] width 277 height 53
drag, startPoint x: 137, startPoint y: 220, endPoint x: 116, endPoint y: 220, distance: 20.9
click at [116, 220] on textarea "**********" at bounding box center [195, 220] width 277 height 53
click at [140, 221] on textarea "**********" at bounding box center [195, 220] width 277 height 53
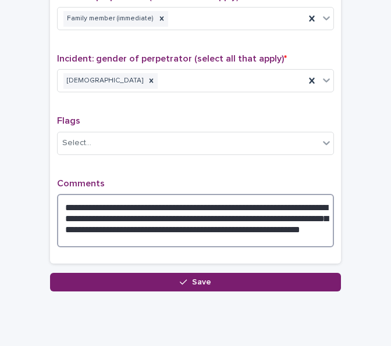
drag, startPoint x: 138, startPoint y: 219, endPoint x: 81, endPoint y: 219, distance: 57.0
click at [81, 219] on textarea "**********" at bounding box center [195, 220] width 277 height 53
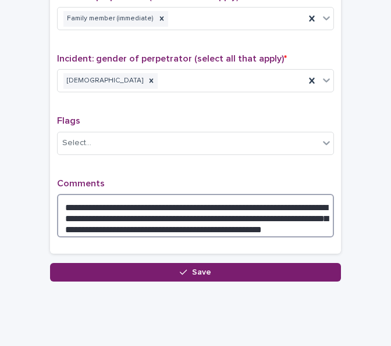
click at [287, 223] on textarea "**********" at bounding box center [195, 216] width 277 height 44
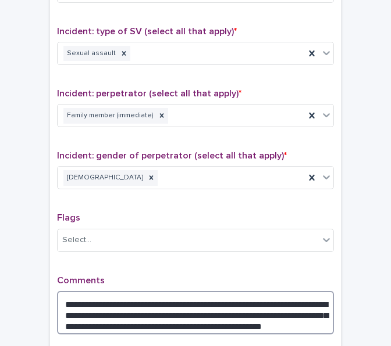
scroll to position [980, 0]
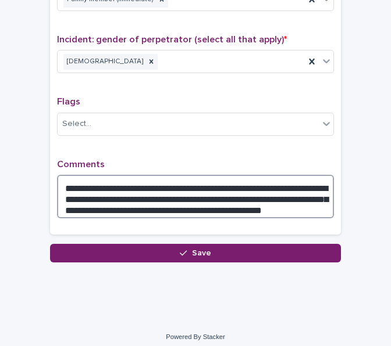
drag, startPoint x: 201, startPoint y: 181, endPoint x: 183, endPoint y: 182, distance: 18.1
click at [183, 182] on textarea "**********" at bounding box center [195, 197] width 277 height 44
click at [310, 195] on textarea "**********" at bounding box center [195, 197] width 277 height 44
click at [256, 191] on textarea "**********" at bounding box center [195, 197] width 277 height 44
click at [283, 194] on textarea "**********" at bounding box center [195, 197] width 277 height 44
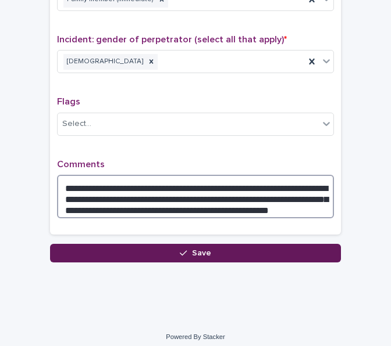
type textarea "**********"
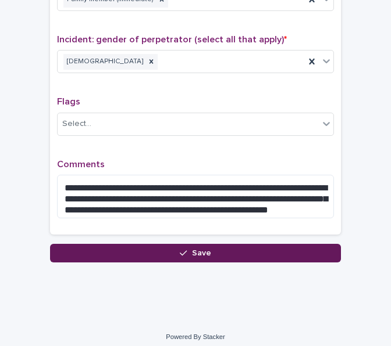
click at [206, 248] on button "Save" at bounding box center [195, 253] width 291 height 19
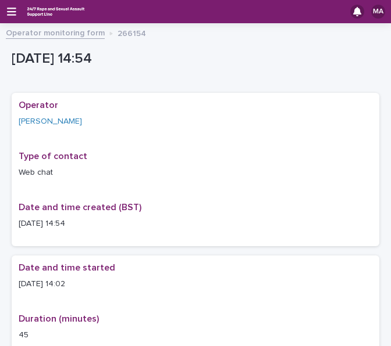
scroll to position [58, 0]
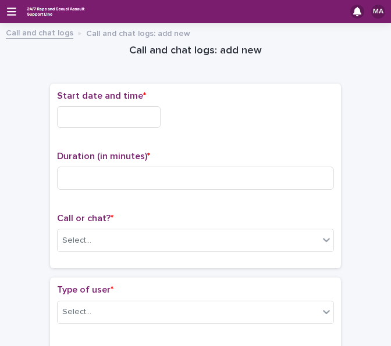
click at [91, 134] on div "Start date and time *" at bounding box center [195, 114] width 277 height 47
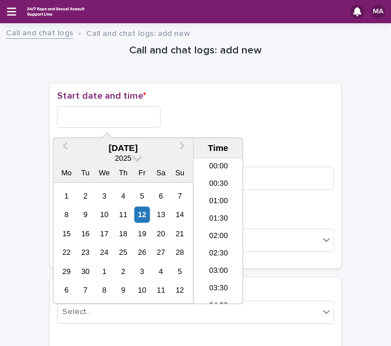
click at [94, 120] on input "text" at bounding box center [108, 117] width 103 height 22
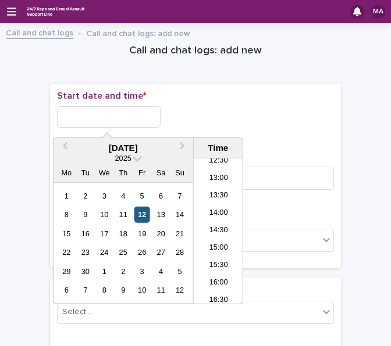
click at [142, 216] on div "12" at bounding box center [142, 215] width 16 height 16
click at [126, 117] on input "**********" at bounding box center [108, 117] width 103 height 22
type input "**********"
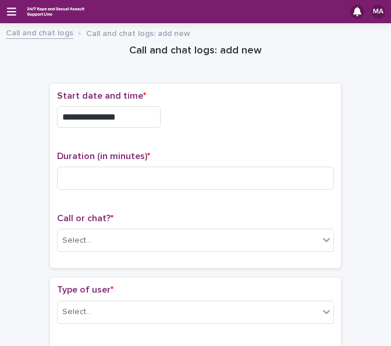
click at [172, 103] on div "**********" at bounding box center [195, 114] width 277 height 47
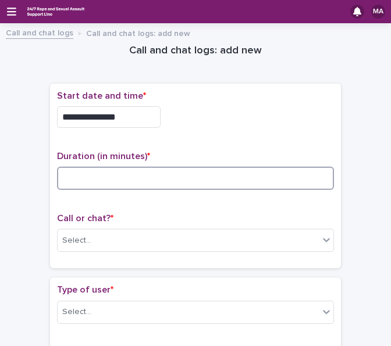
click at [157, 171] on input at bounding box center [195, 178] width 277 height 23
type input "*"
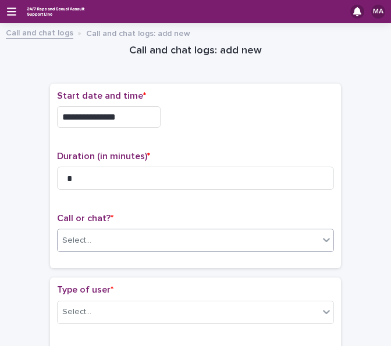
click at [144, 244] on div "Select..." at bounding box center [188, 240] width 261 height 19
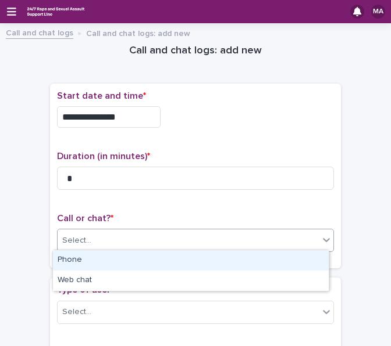
click at [126, 261] on div "Phone" at bounding box center [191, 261] width 276 height 20
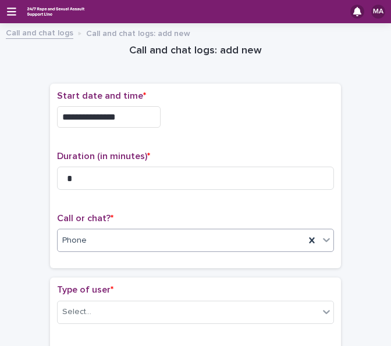
click at [127, 248] on div "Phone" at bounding box center [195, 240] width 277 height 23
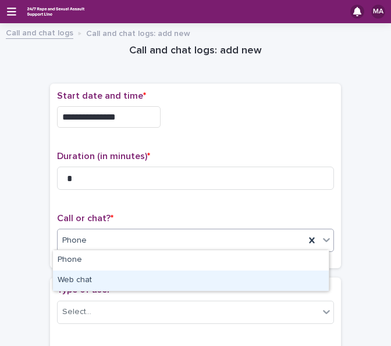
click at [113, 282] on div "Web chat" at bounding box center [191, 281] width 276 height 20
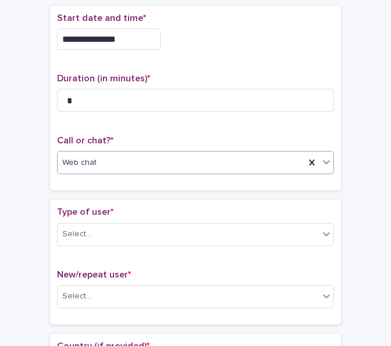
scroll to position [116, 0]
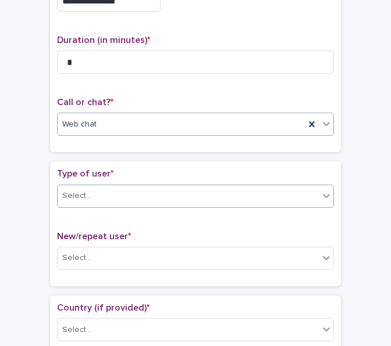
click at [137, 198] on div "Select..." at bounding box center [188, 196] width 261 height 19
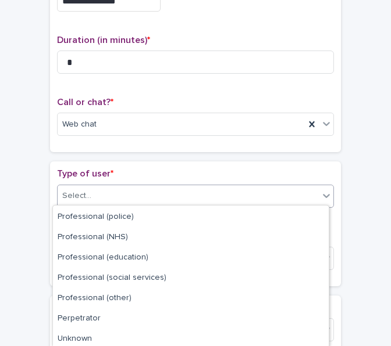
scroll to position [164, 0]
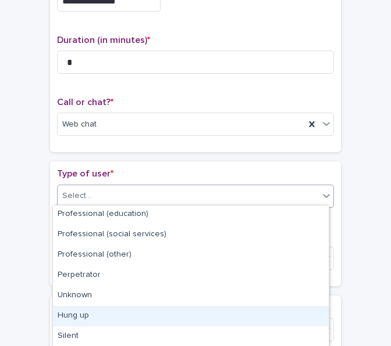
click at [98, 314] on div "Hung up" at bounding box center [191, 316] width 276 height 20
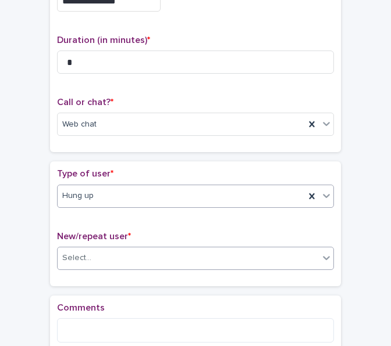
click at [128, 247] on div "Select..." at bounding box center [195, 258] width 277 height 23
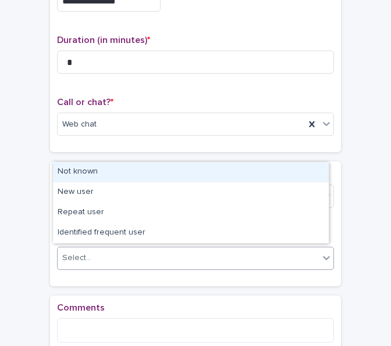
click at [108, 173] on div "Not known" at bounding box center [191, 172] width 276 height 20
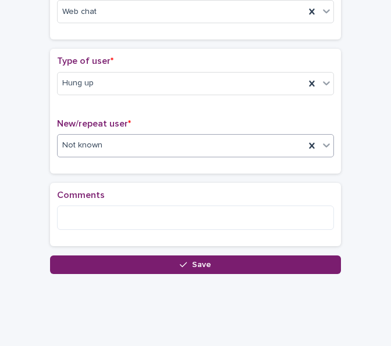
scroll to position [233, 0]
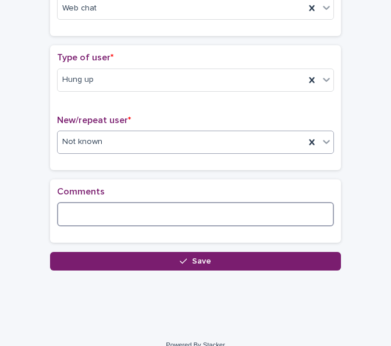
click at [133, 210] on textarea at bounding box center [195, 214] width 277 height 24
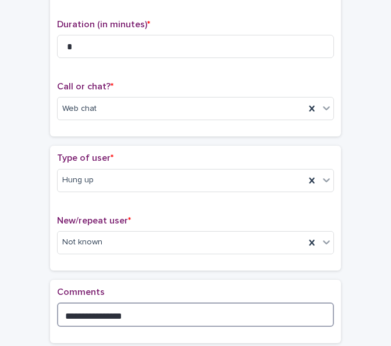
scroll to position [174, 0]
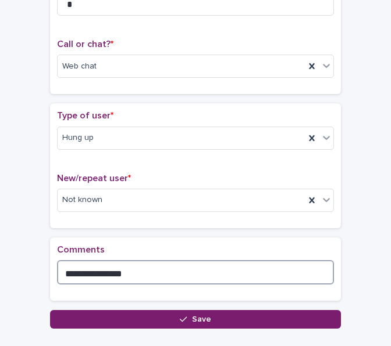
type textarea "**********"
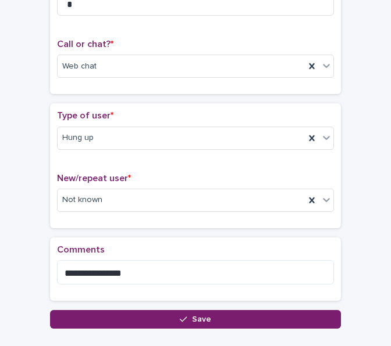
click at [115, 305] on div "**********" at bounding box center [195, 274] width 291 height 73
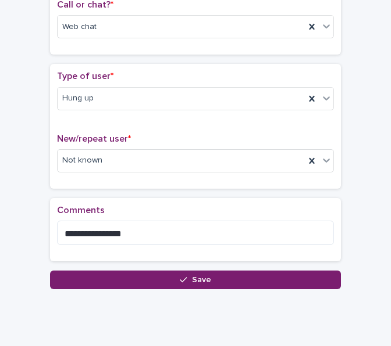
scroll to position [233, 0]
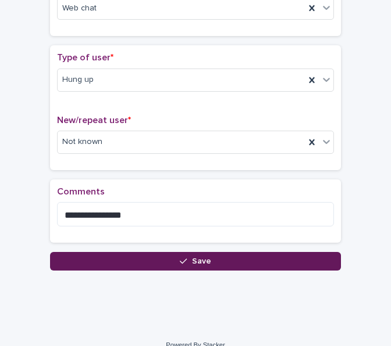
click at [116, 265] on button "Save" at bounding box center [195, 261] width 291 height 19
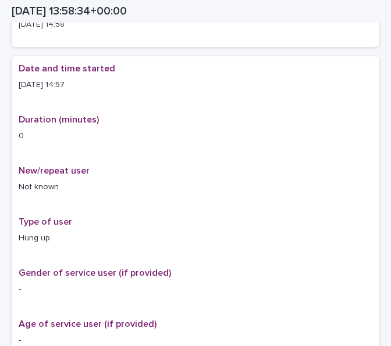
scroll to position [181, 0]
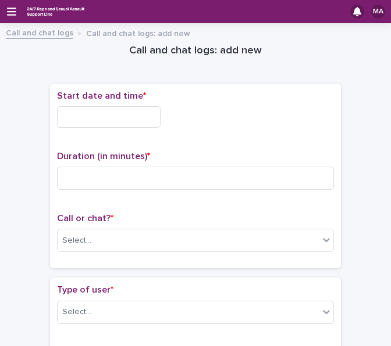
click at [91, 110] on input "text" at bounding box center [108, 117] width 103 height 22
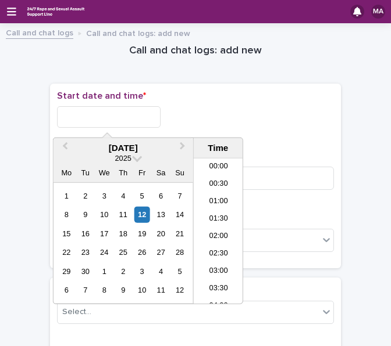
scroll to position [459, 0]
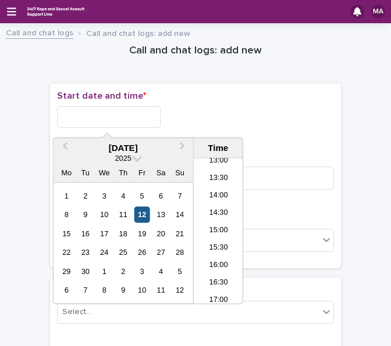
click at [141, 210] on div "12" at bounding box center [142, 215] width 16 height 16
click at [117, 116] on input "**********" at bounding box center [108, 117] width 103 height 22
type input "**********"
click at [262, 110] on div "**********" at bounding box center [195, 117] width 277 height 22
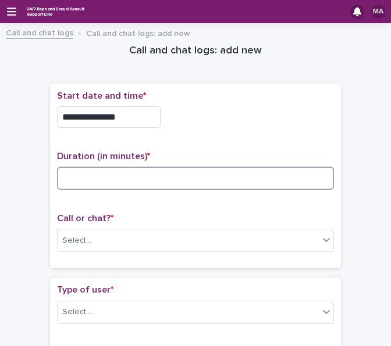
click at [226, 181] on input at bounding box center [195, 178] width 277 height 23
type input "*"
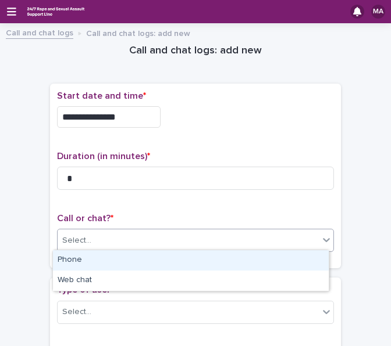
click at [159, 248] on div "Select..." at bounding box center [188, 240] width 261 height 19
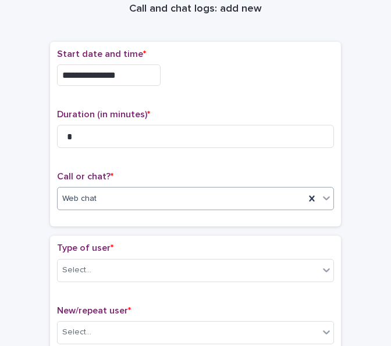
scroll to position [58, 0]
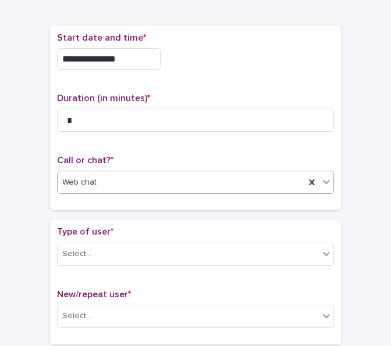
click at [131, 238] on div "Type of user * Select..." at bounding box center [195, 251] width 277 height 48
click at [122, 249] on div "Select..." at bounding box center [188, 254] width 261 height 19
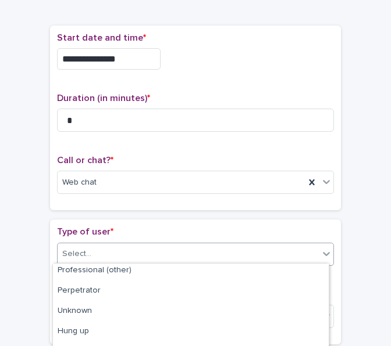
scroll to position [222, 0]
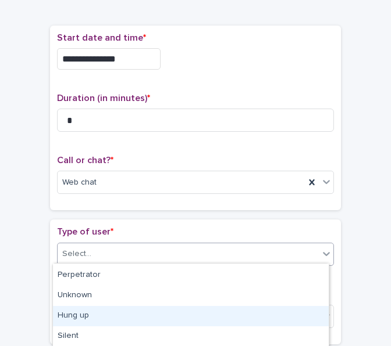
click at [88, 316] on div "Hung up" at bounding box center [191, 316] width 276 height 20
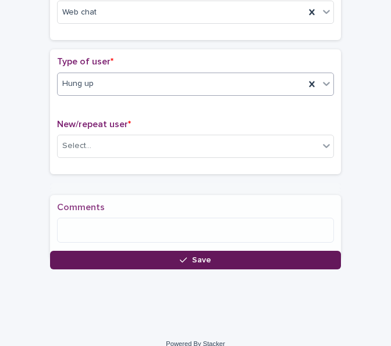
scroll to position [234, 0]
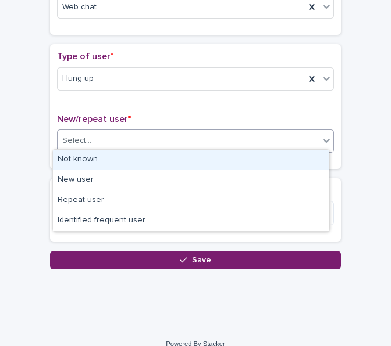
click at [106, 130] on div "Select..." at bounding box center [195, 141] width 277 height 23
click at [94, 162] on div "Not known" at bounding box center [191, 160] width 276 height 20
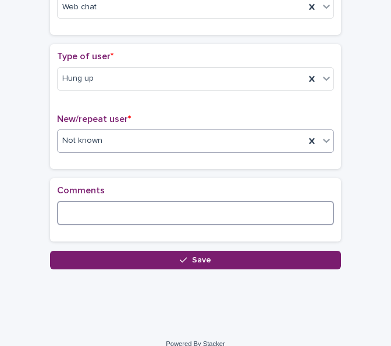
click at [96, 209] on textarea at bounding box center [195, 213] width 277 height 24
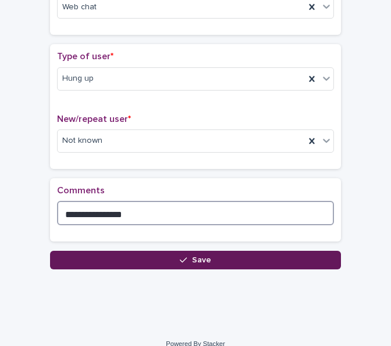
type textarea "**********"
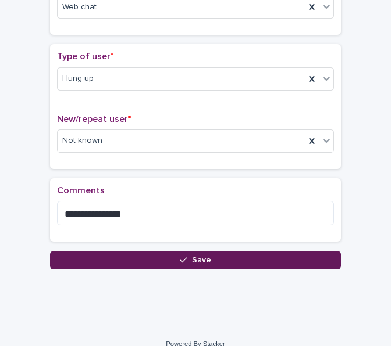
click at [118, 255] on button "Save" at bounding box center [195, 260] width 291 height 19
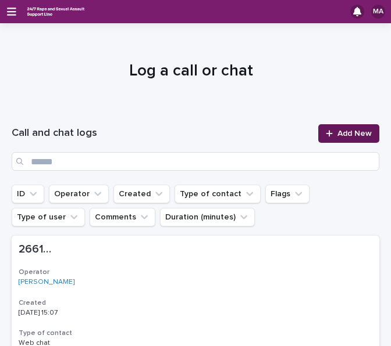
click at [326, 137] on div at bounding box center [332, 134] width 12 height 8
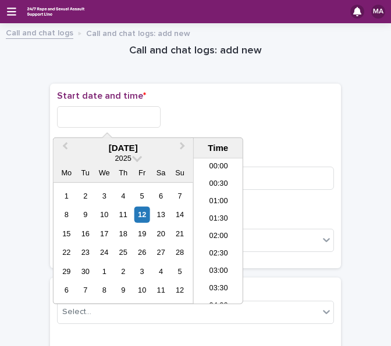
click at [88, 121] on input "text" at bounding box center [108, 117] width 103 height 22
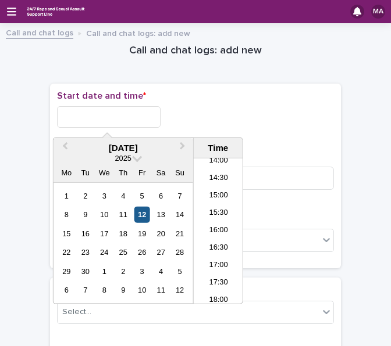
click at [141, 214] on div "12" at bounding box center [142, 215] width 16 height 16
click at [119, 111] on input "**********" at bounding box center [108, 117] width 103 height 22
type input "**********"
click at [205, 113] on div "**********" at bounding box center [195, 117] width 277 height 22
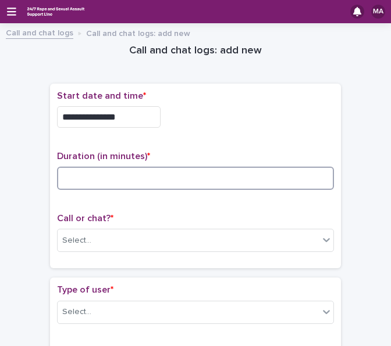
click at [131, 169] on input at bounding box center [195, 178] width 277 height 23
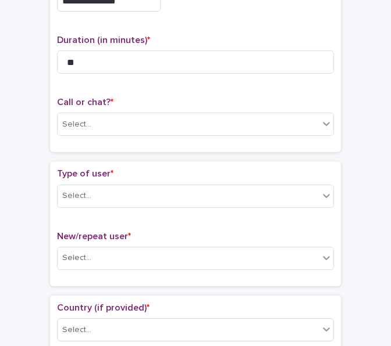
click at [134, 140] on div "Call or chat? * Select..." at bounding box center [195, 121] width 277 height 48
click at [136, 126] on div "Select..." at bounding box center [188, 124] width 261 height 19
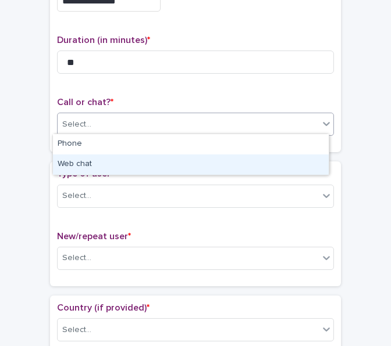
click at [104, 165] on div "Web chat" at bounding box center [191, 165] width 276 height 20
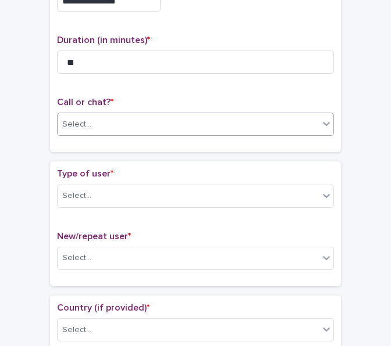
scroll to position [174, 0]
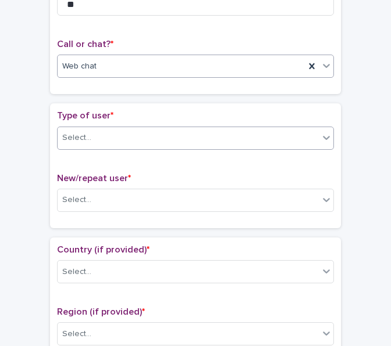
click at [109, 127] on div "Select..." at bounding box center [195, 138] width 277 height 23
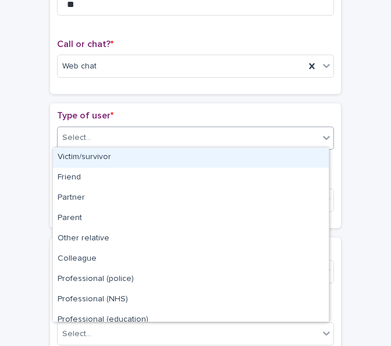
scroll to position [116, 0]
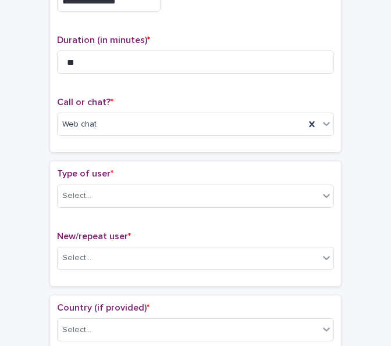
click at [107, 73] on div "Duration (in minutes) * **" at bounding box center [195, 59] width 277 height 48
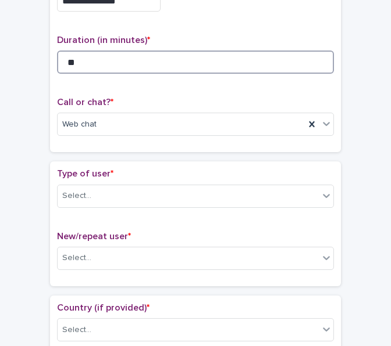
click at [106, 65] on input "**" at bounding box center [195, 62] width 277 height 23
type input "**"
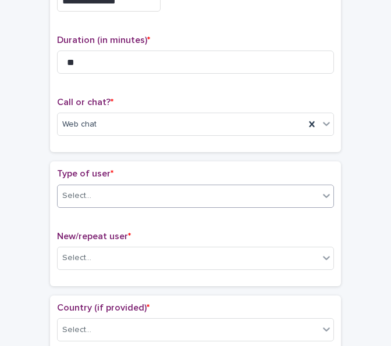
click at [96, 187] on div "Select..." at bounding box center [188, 196] width 261 height 19
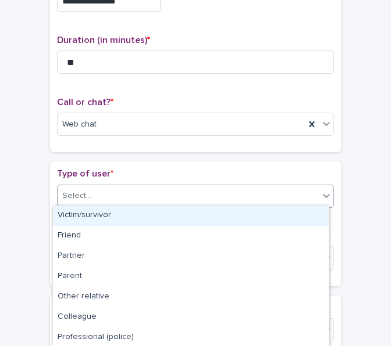
click at [100, 216] on div "Victim/survivor" at bounding box center [191, 216] width 276 height 20
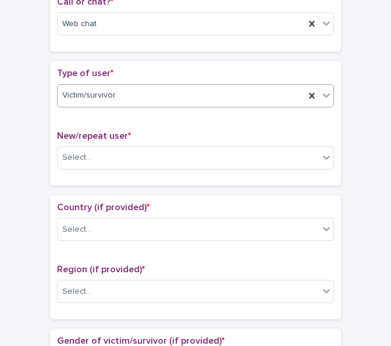
scroll to position [291, 0]
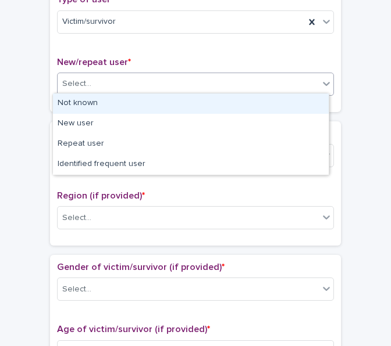
click at [106, 74] on div "Select..." at bounding box center [188, 83] width 261 height 19
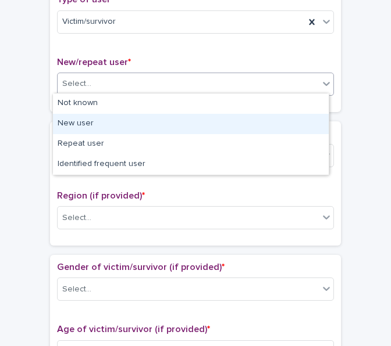
click at [90, 121] on div "New user" at bounding box center [191, 124] width 276 height 20
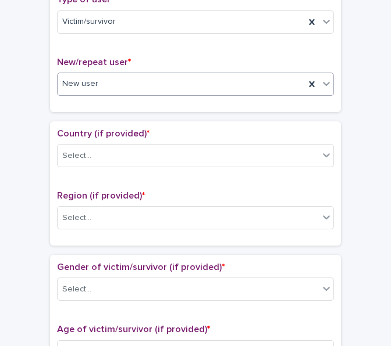
scroll to position [407, 0]
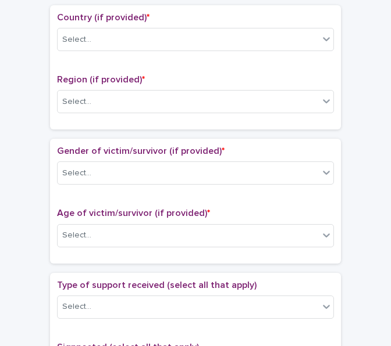
click at [102, 49] on div "Country (if provided) * Select..." at bounding box center [195, 36] width 277 height 48
click at [103, 41] on div "Select..." at bounding box center [188, 39] width 261 height 19
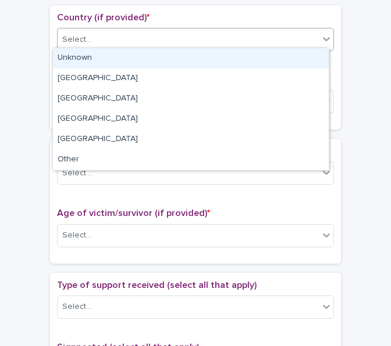
click at [99, 61] on div "Unknown" at bounding box center [191, 58] width 276 height 20
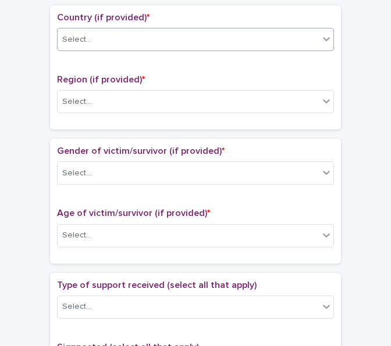
click at [90, 80] on span "Region (if provided) *" at bounding box center [101, 79] width 88 height 9
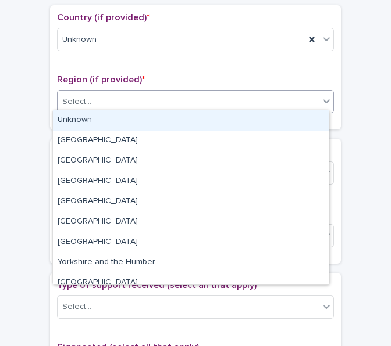
click at [86, 101] on div "Select..." at bounding box center [188, 101] width 261 height 19
click at [86, 121] on div "Unknown" at bounding box center [191, 120] width 276 height 20
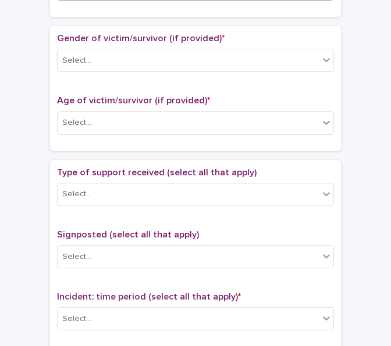
scroll to position [523, 0]
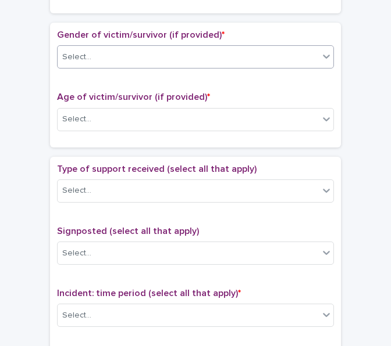
click at [110, 55] on div "Select..." at bounding box center [188, 57] width 261 height 19
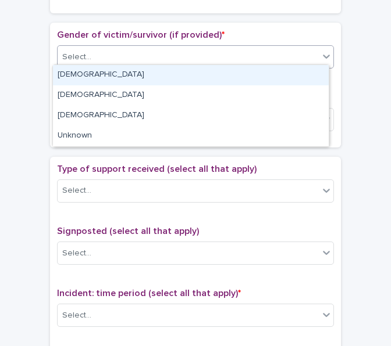
click at [105, 74] on div "Female" at bounding box center [191, 75] width 276 height 20
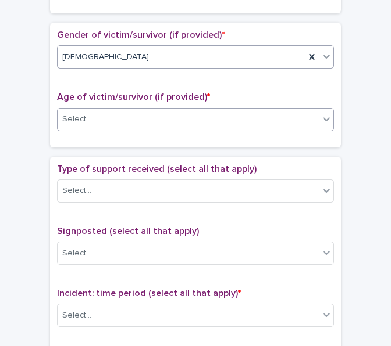
click at [145, 110] on div "Select..." at bounding box center [188, 119] width 261 height 19
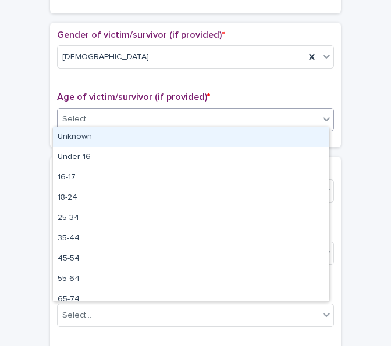
click at [112, 135] on div "Unknown" at bounding box center [191, 137] width 276 height 20
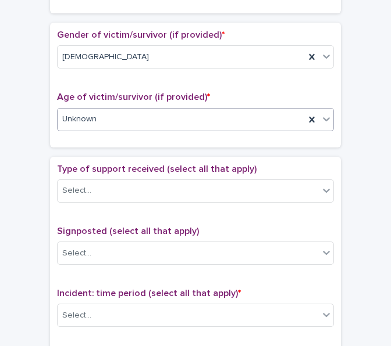
scroll to position [581, 0]
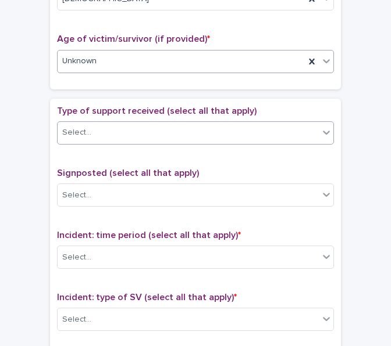
click at [115, 134] on div "Select..." at bounding box center [188, 132] width 261 height 19
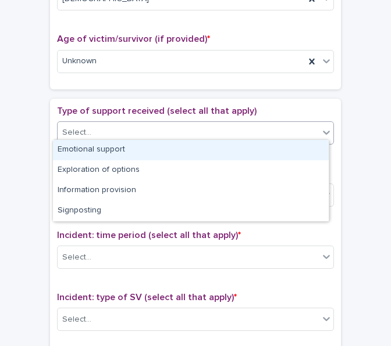
scroll to position [523, 0]
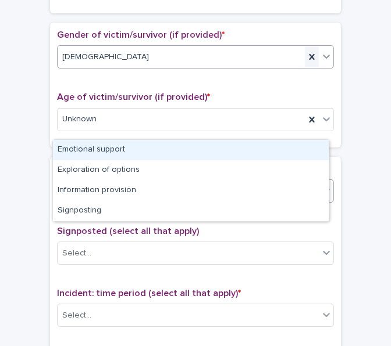
click at [305, 50] on div at bounding box center [312, 57] width 14 height 21
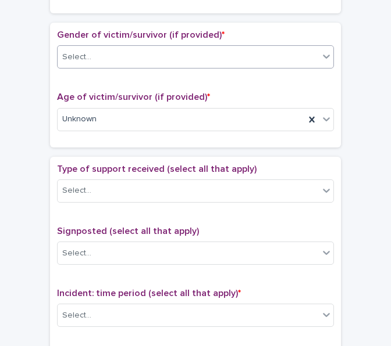
click at [294, 52] on div "Select..." at bounding box center [188, 57] width 261 height 19
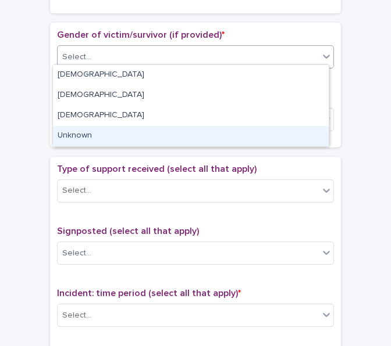
click at [149, 131] on div "Unknown" at bounding box center [191, 136] width 276 height 20
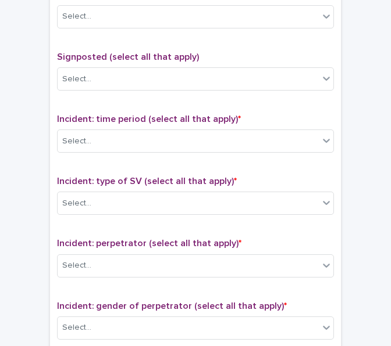
scroll to position [639, 0]
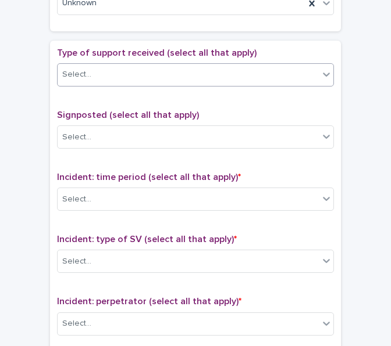
click at [128, 69] on div "Select..." at bounding box center [188, 74] width 261 height 19
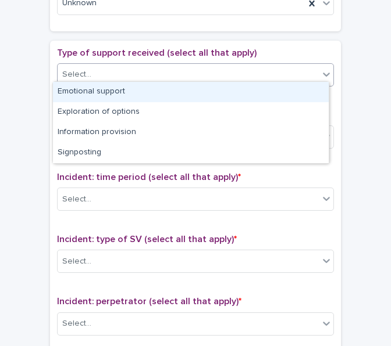
click at [105, 93] on div "Emotional support" at bounding box center [191, 92] width 276 height 20
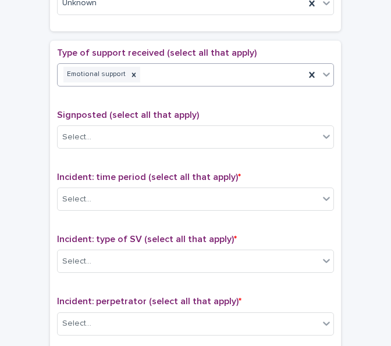
click at [199, 71] on div "Emotional support" at bounding box center [181, 75] width 247 height 20
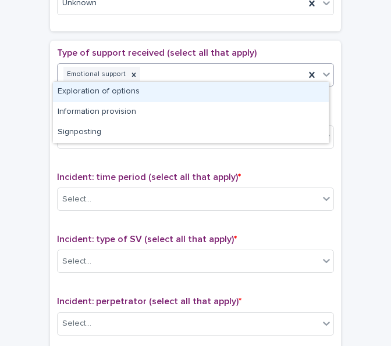
click at [161, 95] on div "Exploration of options" at bounding box center [191, 92] width 276 height 20
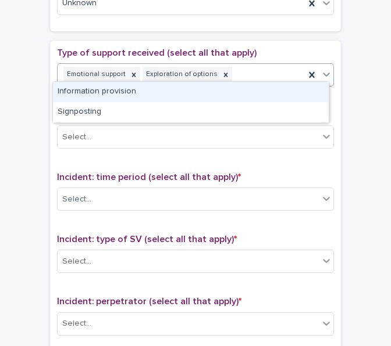
click at [228, 71] on div "Emotional support Exploration of options" at bounding box center [181, 75] width 247 height 20
click at [187, 92] on div "Information provision" at bounding box center [191, 92] width 276 height 20
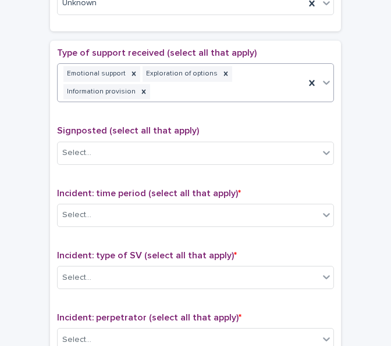
scroll to position [647, 0]
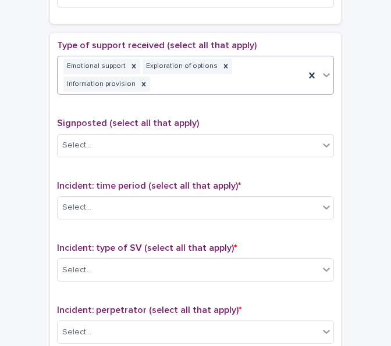
click at [270, 69] on div "Emotional support Exploration of options Information provision" at bounding box center [181, 75] width 247 height 38
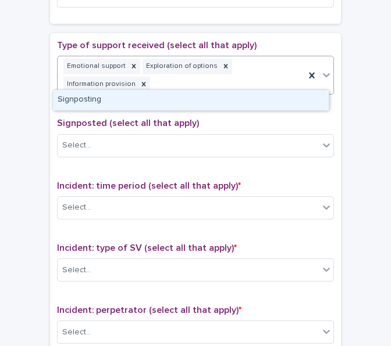
click at [180, 101] on div "Signposting" at bounding box center [191, 100] width 276 height 20
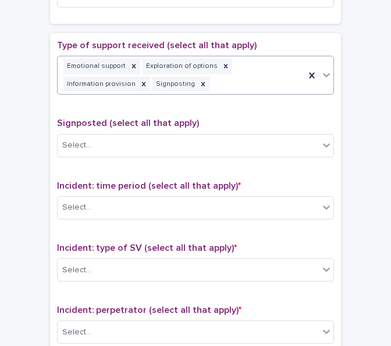
scroll to position [705, 0]
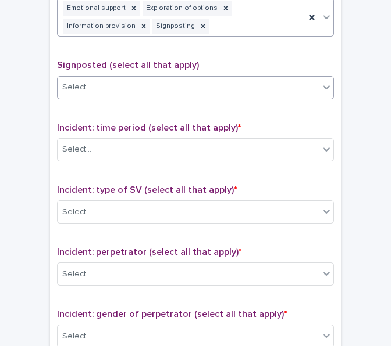
click at [158, 85] on div "Select..." at bounding box center [188, 87] width 261 height 19
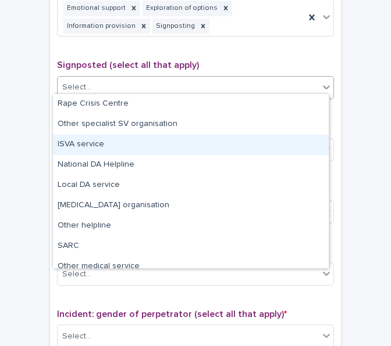
click at [103, 135] on div "ISVA service" at bounding box center [191, 145] width 276 height 20
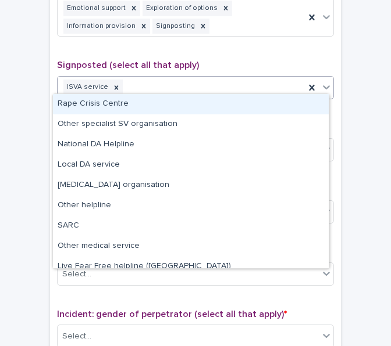
click at [208, 83] on div "ISVA service" at bounding box center [181, 87] width 247 height 20
click at [167, 102] on div "Rape Crisis Centre" at bounding box center [191, 104] width 276 height 20
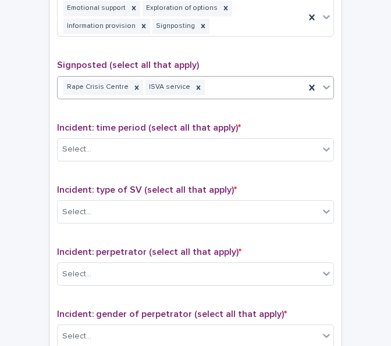
click at [258, 77] on div "Rape Crisis Centre ISVA service" at bounding box center [181, 87] width 247 height 20
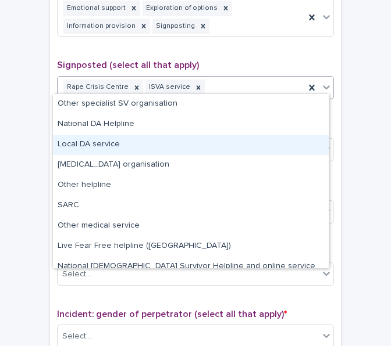
scroll to position [29, 0]
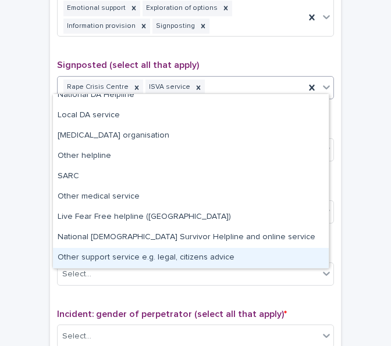
click at [142, 259] on div "Other support service e.g. legal, citizens advice" at bounding box center [191, 258] width 276 height 20
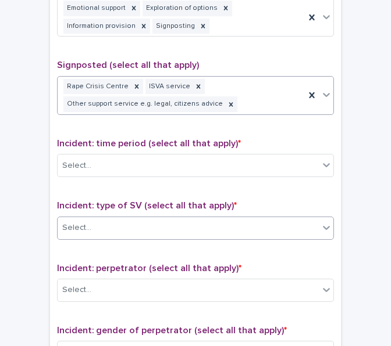
scroll to position [821, 0]
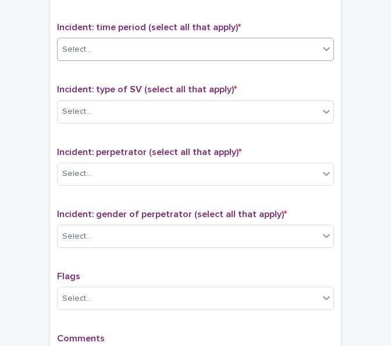
click at [142, 50] on div "Select..." at bounding box center [188, 49] width 261 height 19
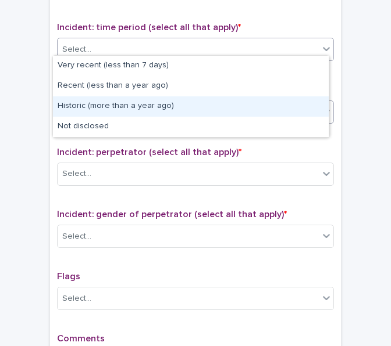
drag, startPoint x: 108, startPoint y: 107, endPoint x: 117, endPoint y: 99, distance: 11.9
click at [108, 107] on div "Historic (more than a year ago)" at bounding box center [191, 106] width 276 height 20
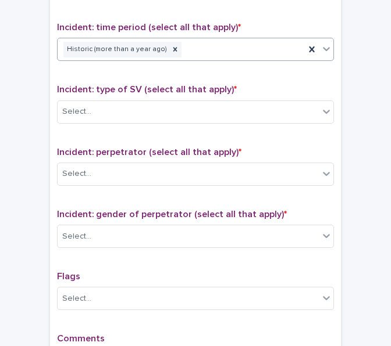
click at [202, 46] on div "Historic (more than a year ago)" at bounding box center [181, 50] width 247 height 20
click at [135, 127] on div "Type of support received (select all that apply) Emotional support Exploration …" at bounding box center [195, 125] width 277 height 518
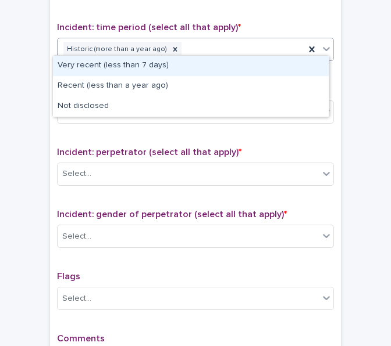
click at [223, 45] on div "Historic (more than a year ago)" at bounding box center [181, 50] width 247 height 20
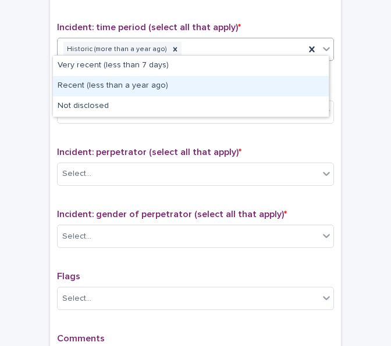
click at [144, 81] on div "Recent (less than a year ago)" at bounding box center [191, 86] width 276 height 20
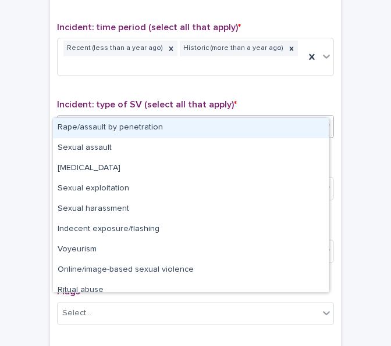
click at [127, 117] on div "Select..." at bounding box center [188, 126] width 261 height 19
click at [109, 127] on div "Rape/assault by penetration" at bounding box center [191, 128] width 276 height 20
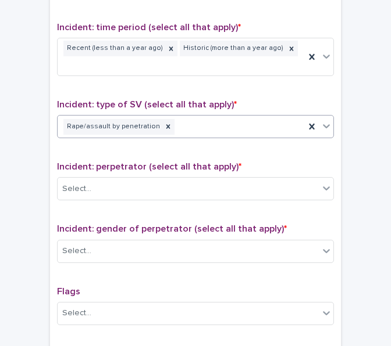
scroll to position [880, 0]
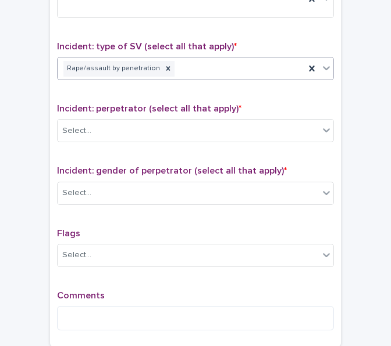
click at [231, 59] on div "Rape/assault by penetration" at bounding box center [181, 69] width 247 height 20
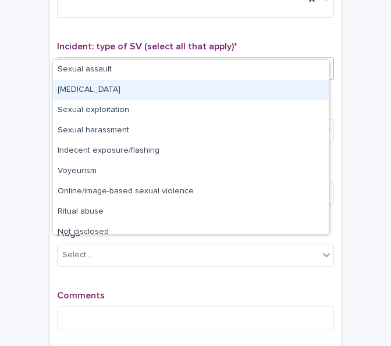
click at [112, 95] on div "Child sexual abuse" at bounding box center [191, 90] width 276 height 20
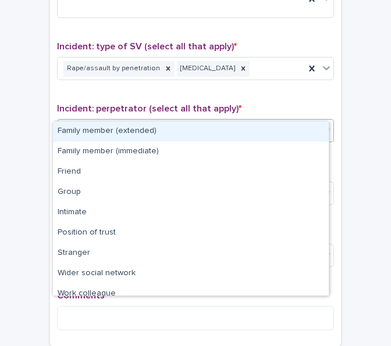
click at [133, 121] on div "Select..." at bounding box center [188, 130] width 261 height 19
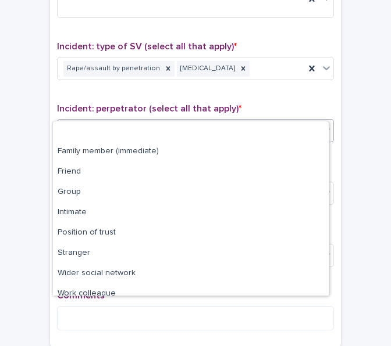
scroll to position [49, 0]
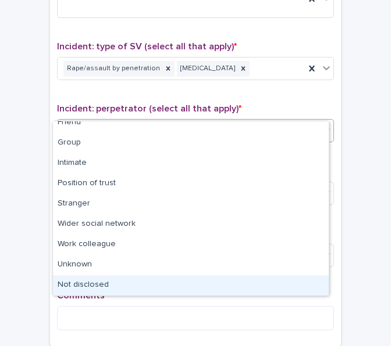
click at [98, 290] on div "Not disclosed" at bounding box center [191, 286] width 276 height 20
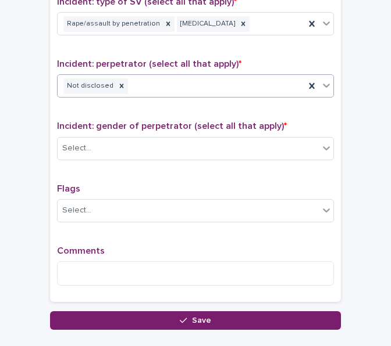
scroll to position [977, 0]
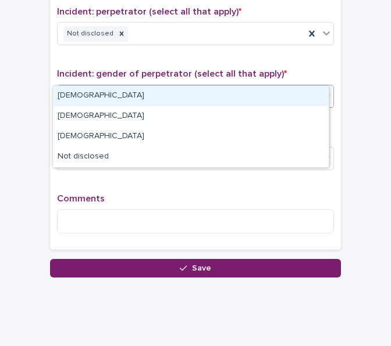
click at [163, 87] on div "Select..." at bounding box center [188, 96] width 261 height 19
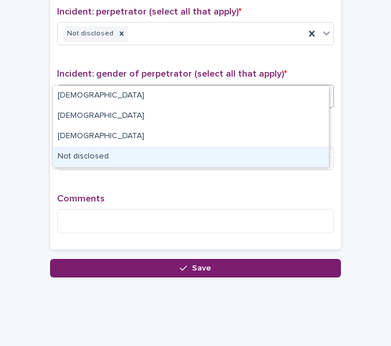
click at [98, 157] on div "Not disclosed" at bounding box center [191, 157] width 276 height 20
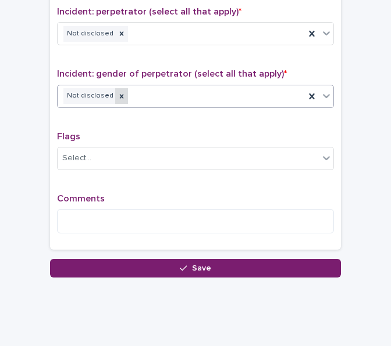
click at [117, 92] on icon at bounding box center [121, 96] width 8 height 8
click at [128, 87] on div "Select..." at bounding box center [188, 96] width 261 height 19
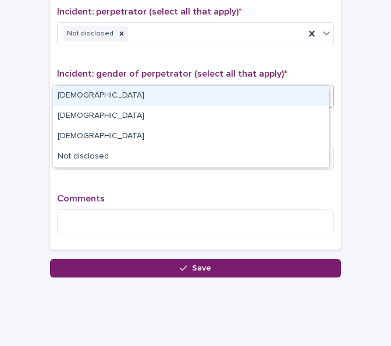
click at [114, 96] on div "Male" at bounding box center [191, 96] width 276 height 20
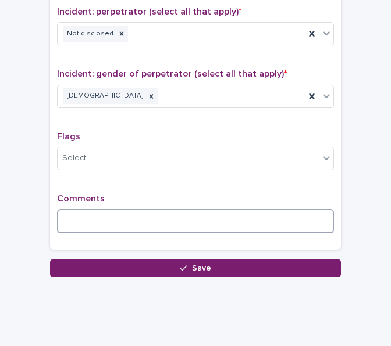
click at [88, 209] on textarea at bounding box center [195, 221] width 277 height 24
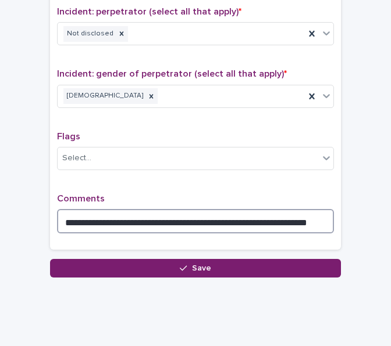
click at [171, 209] on textarea "**********" at bounding box center [195, 221] width 277 height 24
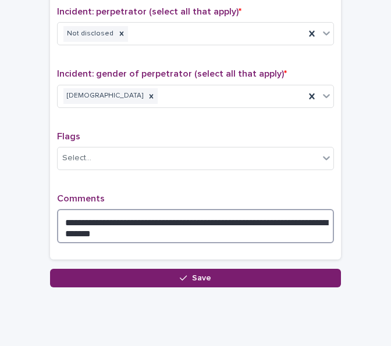
click at [181, 209] on textarea "**********" at bounding box center [195, 226] width 277 height 34
click at [245, 209] on textarea "**********" at bounding box center [195, 226] width 277 height 34
drag, startPoint x: 270, startPoint y: 199, endPoint x: 252, endPoint y: 198, distance: 17.5
click at [252, 209] on textarea "**********" at bounding box center [195, 226] width 277 height 34
click at [236, 211] on textarea "**********" at bounding box center [195, 226] width 277 height 34
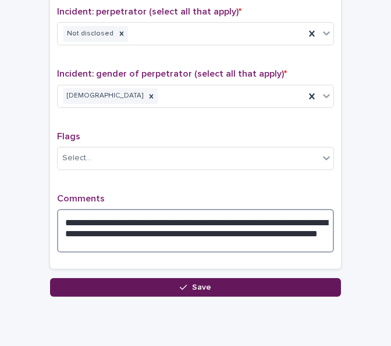
type textarea "**********"
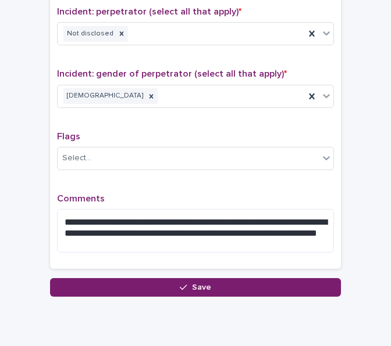
click at [135, 278] on button "Save" at bounding box center [195, 287] width 291 height 19
